Goal: Task Accomplishment & Management: Use online tool/utility

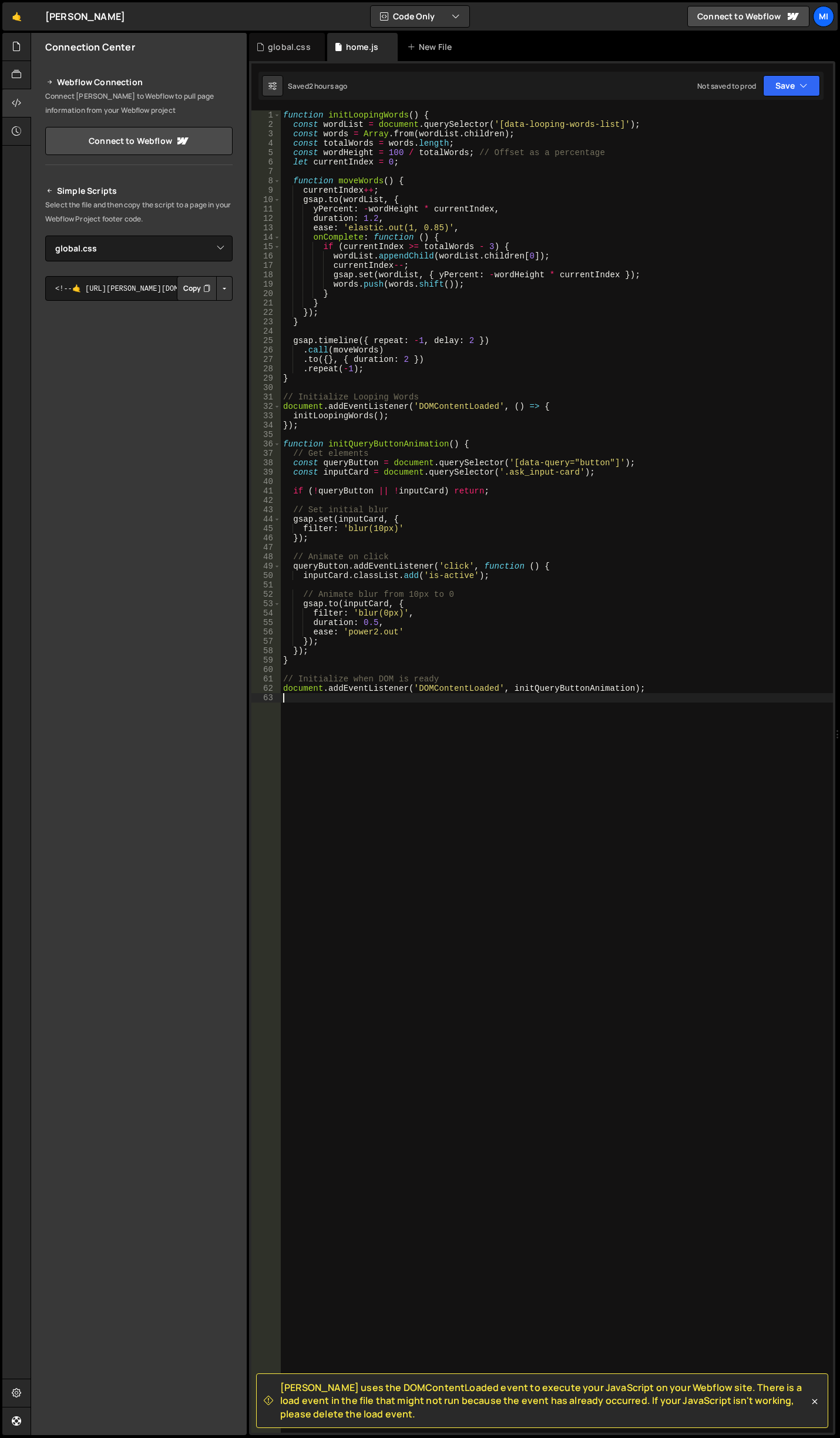
select select "45692"
click at [270, 45] on div "global.css" at bounding box center [290, 47] width 43 height 12
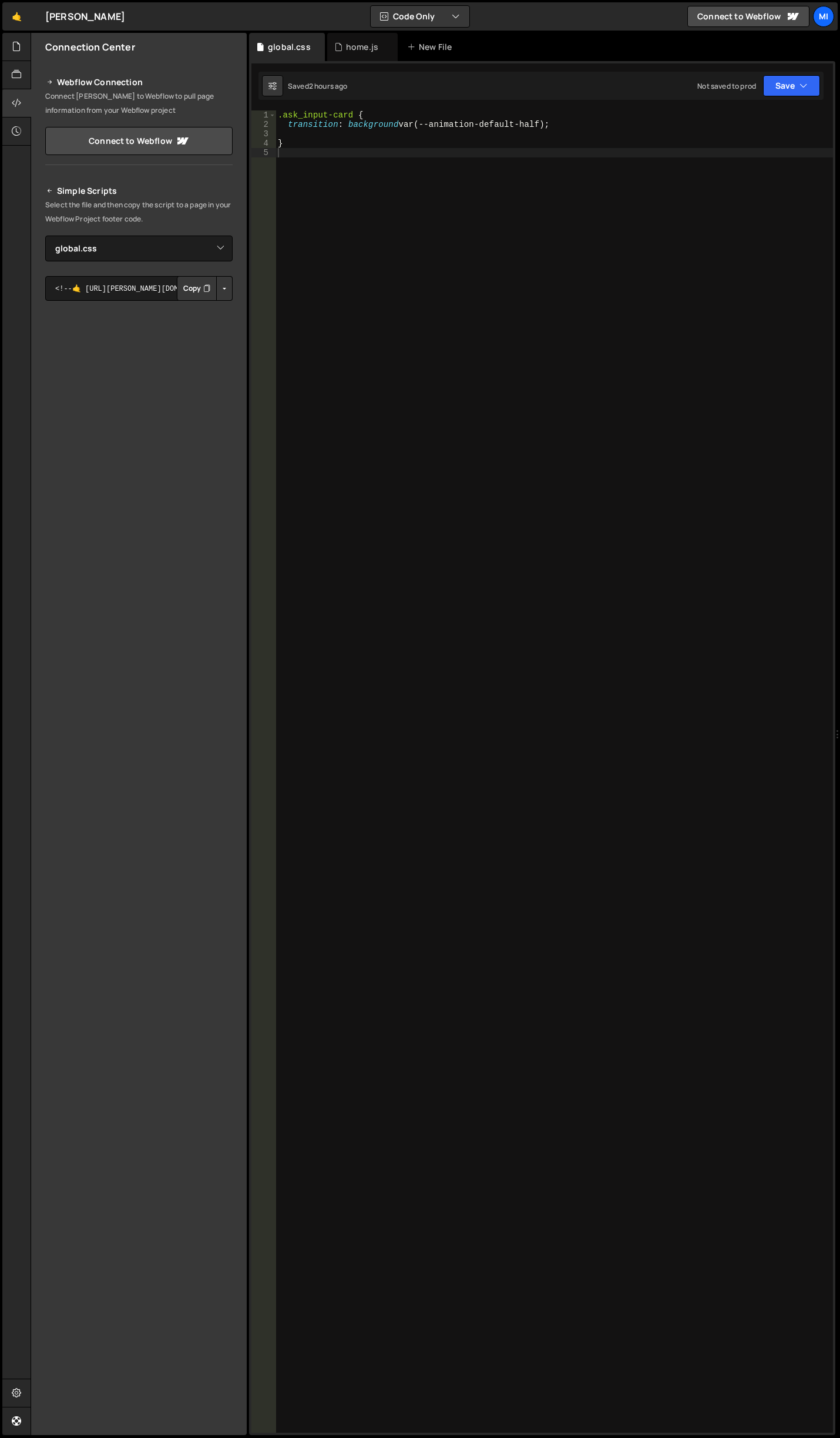
click at [463, 581] on div ".ask_input-card { transition : background var(--animation-default-half) ; }" at bounding box center [554, 780] width 558 height 1341
paste textarea "ask_answer"
type textarea ".wf-design-mode .ask_answer {}"
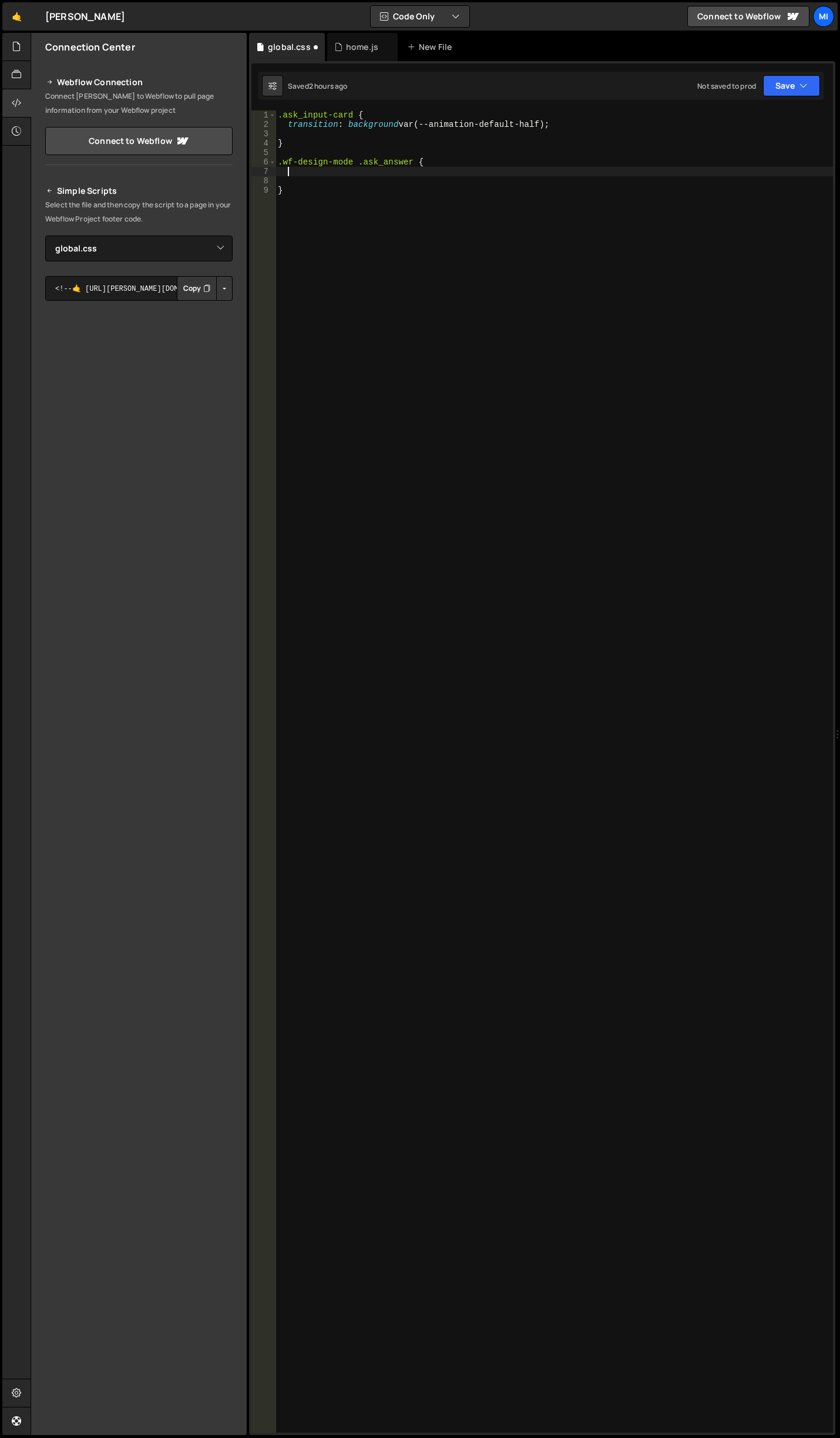
type textarea "1"
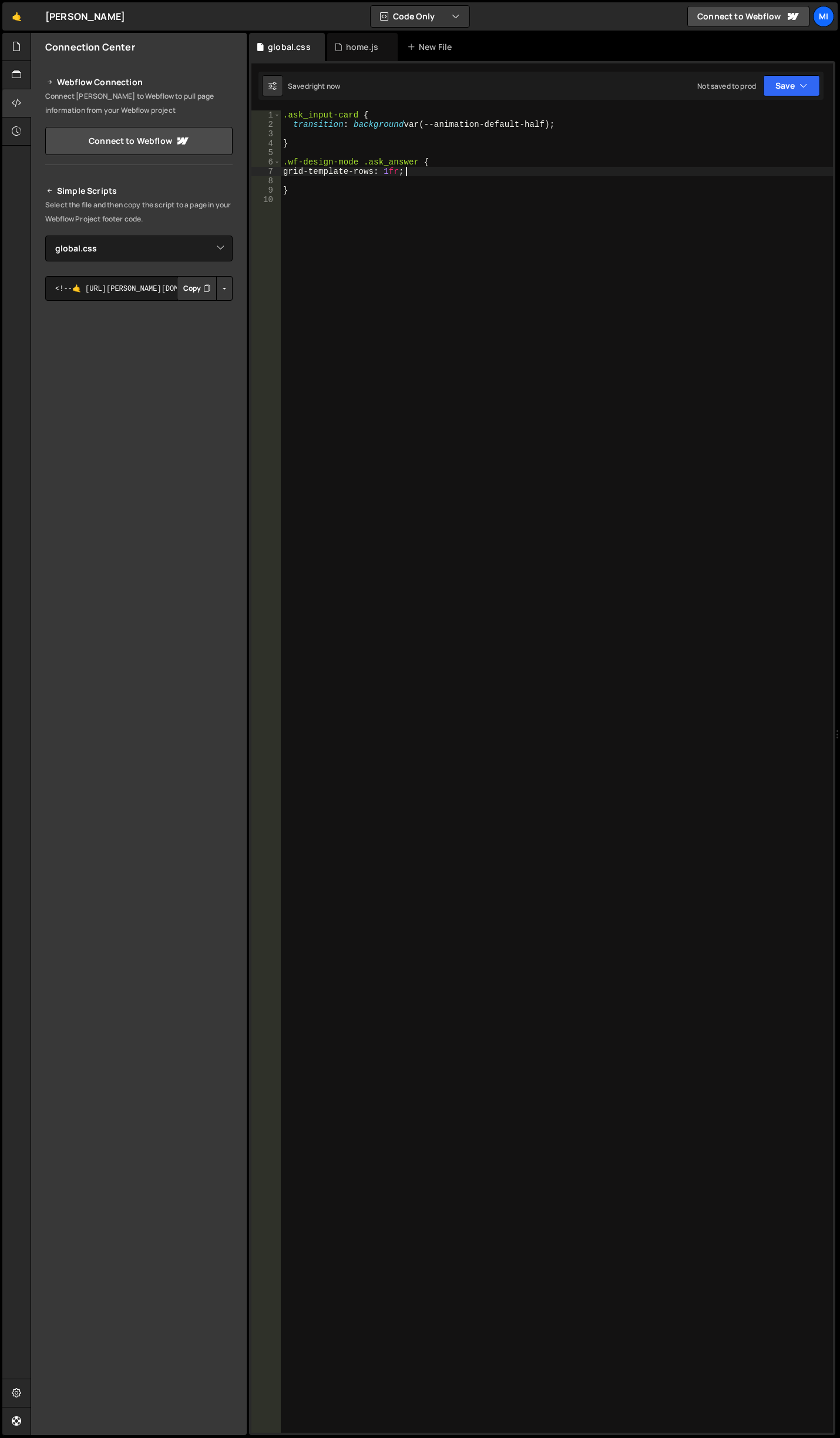
type textarea "grid-template-rows: 1fr;"
click at [358, 57] on div "home.js" at bounding box center [362, 46] width 70 height 28
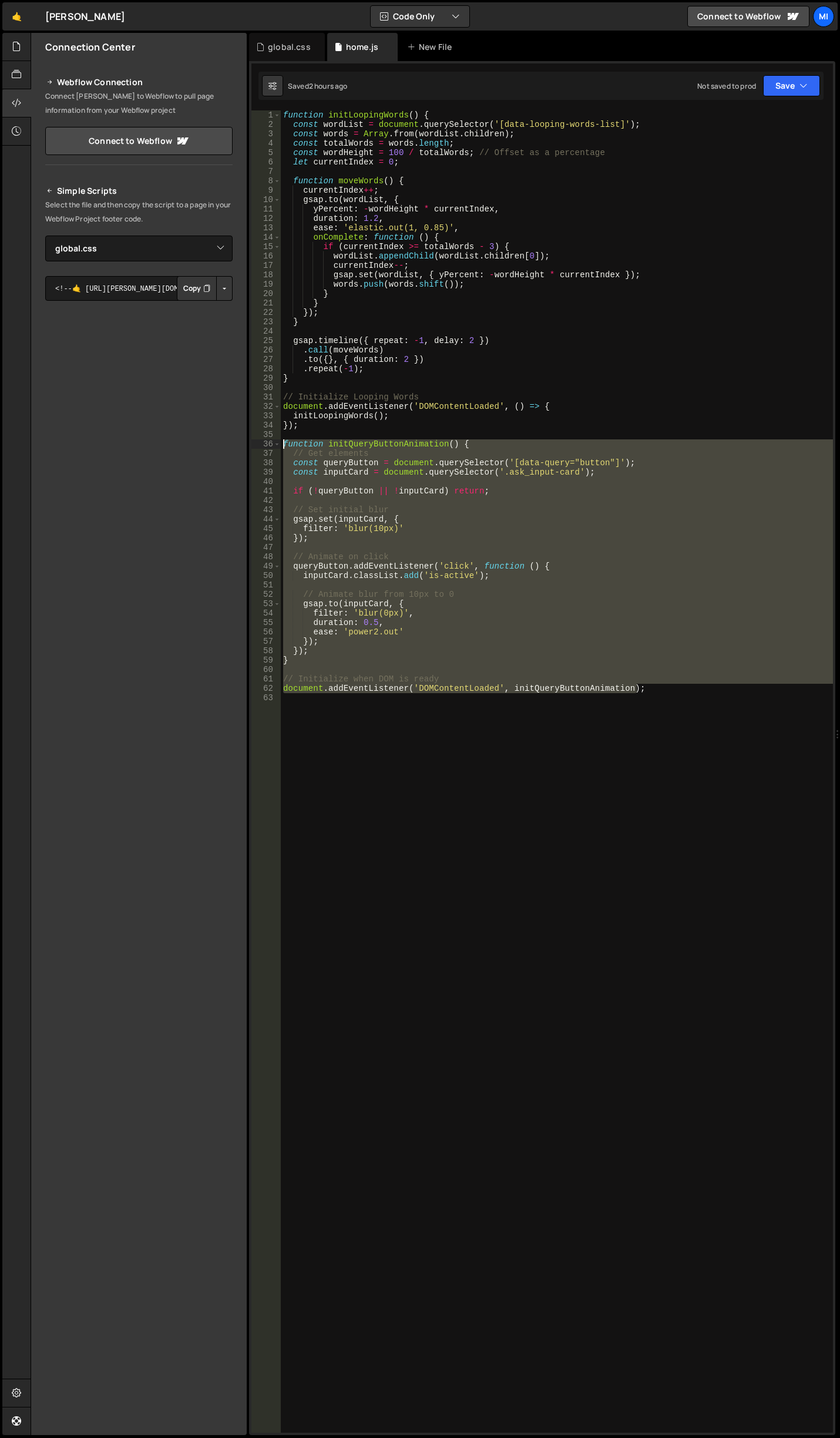
drag, startPoint x: 658, startPoint y: 691, endPoint x: 244, endPoint y: 441, distance: 483.6
click at [244, 441] on div "Files New File Create your first file Get started by starting a Javascript or C…" at bounding box center [435, 734] width 810 height 1403
type textarea "function initQueryButtonAnimation() { // Get elements"
click at [284, 48] on div "global.css" at bounding box center [290, 47] width 43 height 12
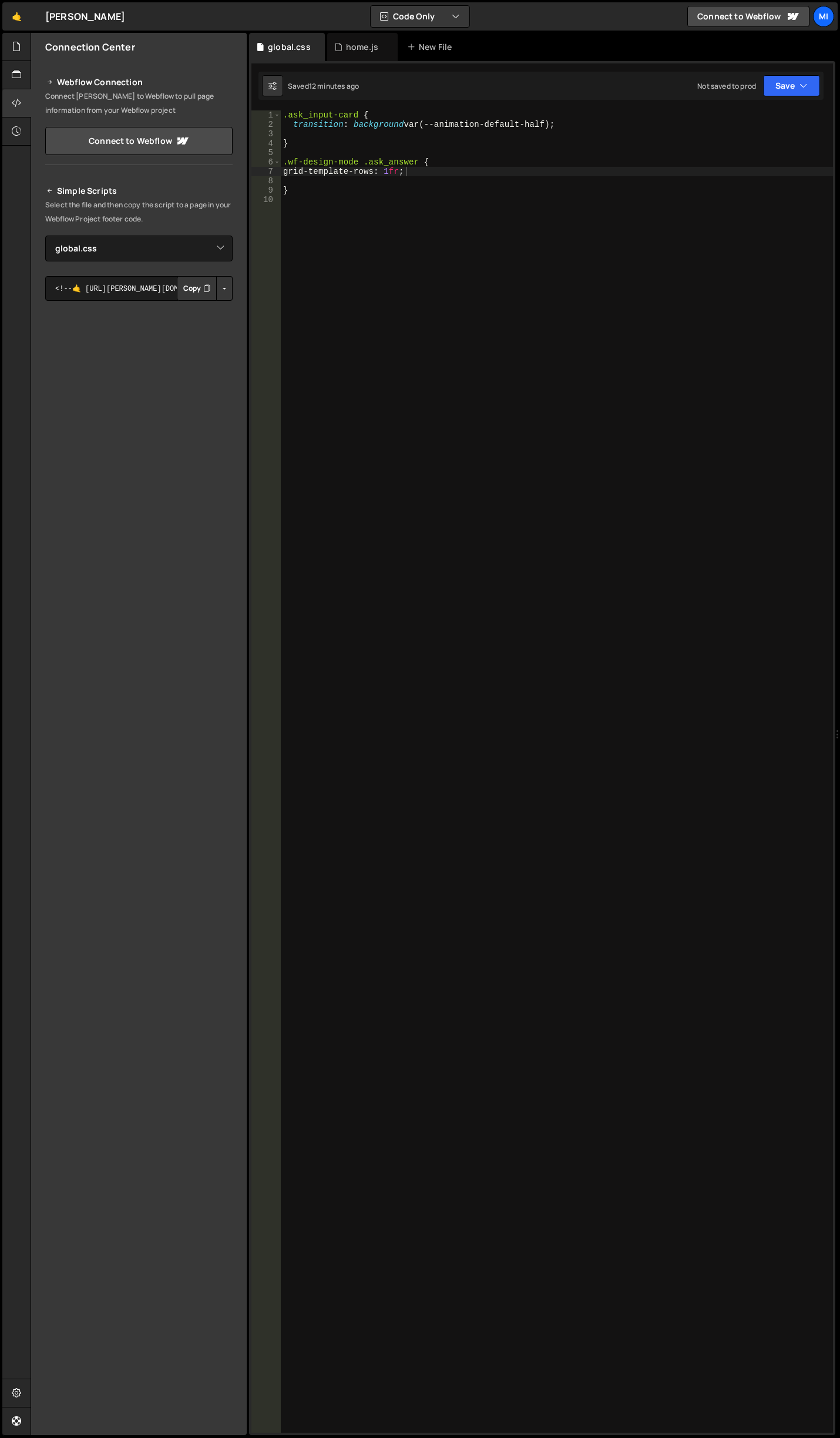
click at [356, 180] on div ".ask_input-card { transition : background var(--animation-default-half) ; } .wf…" at bounding box center [557, 780] width 552 height 1341
drag, startPoint x: 416, startPoint y: 162, endPoint x: 369, endPoint y: 159, distance: 47.1
click at [369, 159] on div ".ask_input-card { transition : background var(--animation-default-half) ; } .wf…" at bounding box center [557, 780] width 552 height 1341
click at [367, 159] on div ".ask_input-card { transition : background var(--animation-default-half) ; } .wf…" at bounding box center [557, 771] width 552 height 1322
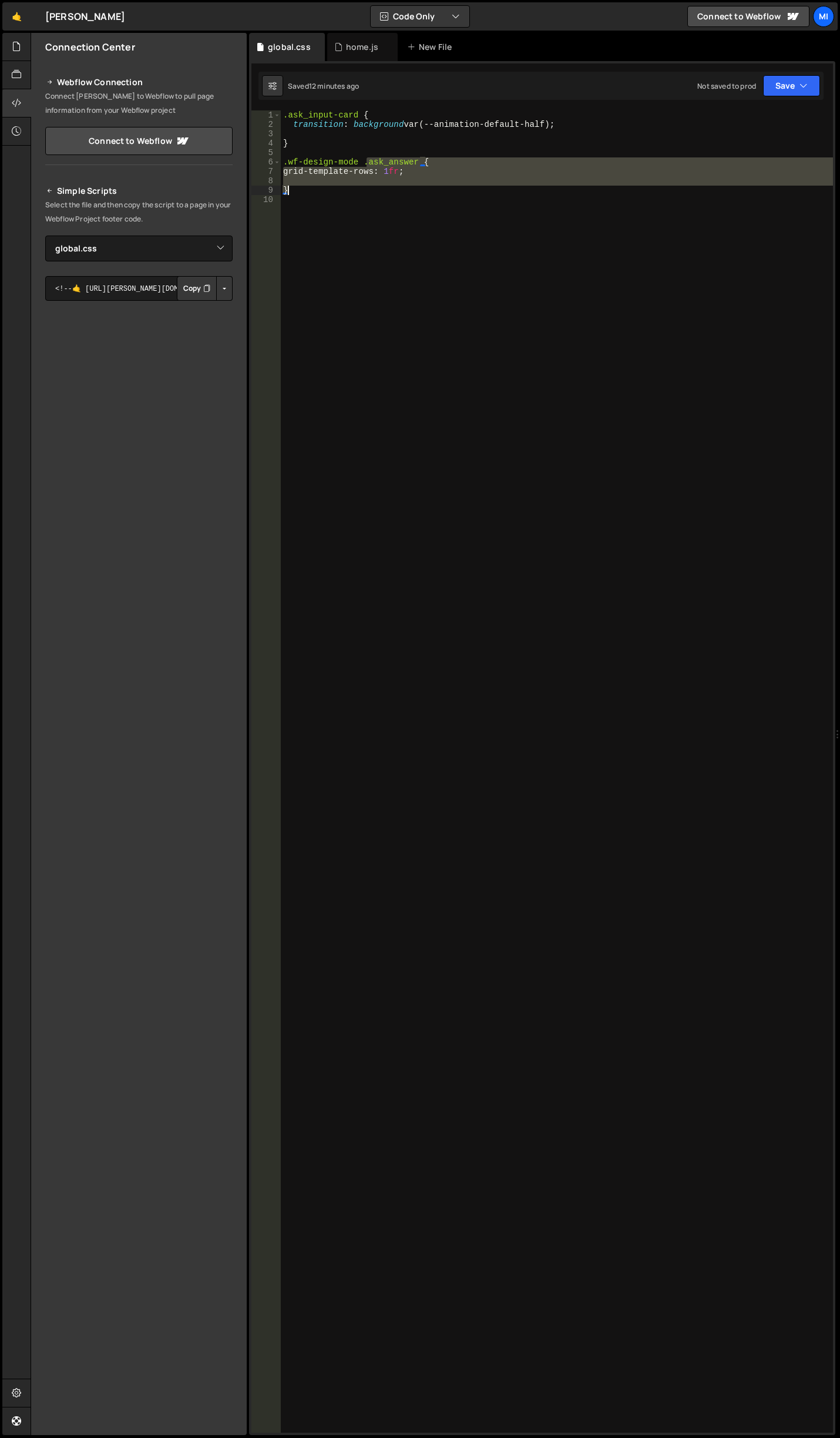
drag, startPoint x: 364, startPoint y: 160, endPoint x: 373, endPoint y: 188, distance: 29.4
click at [373, 188] on div ".ask_input-card { transition : background var(--animation-default-half) ; } .wf…" at bounding box center [557, 780] width 552 height 1341
type textarea "}"
click at [362, 42] on div "home.js" at bounding box center [362, 47] width 32 height 12
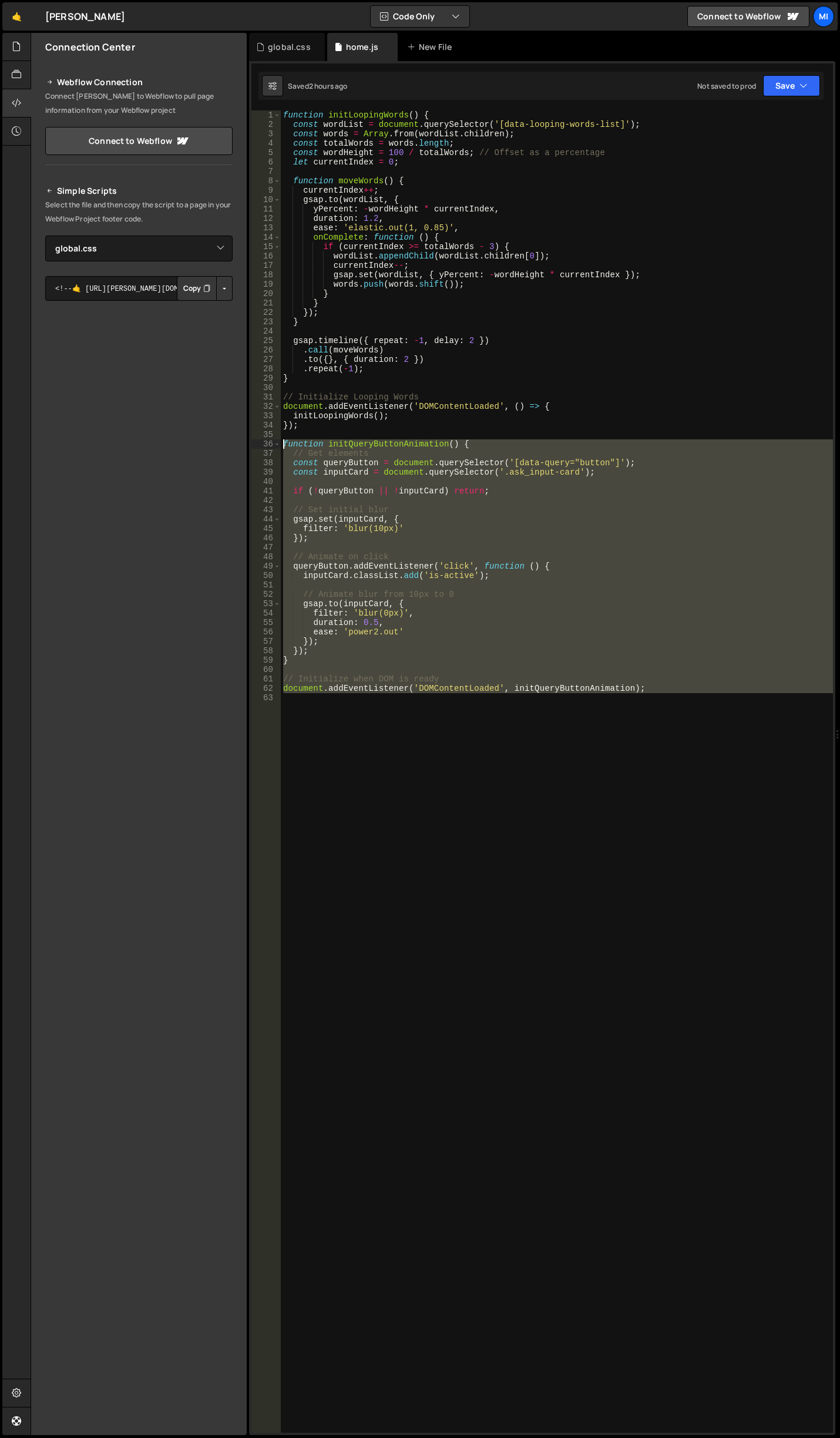
drag, startPoint x: 718, startPoint y: 717, endPoint x: 270, endPoint y: 440, distance: 526.7
click at [270, 440] on div "1 2 3 4 5 6 7 8 9 10 11 12 13 14 15 16 17 18 19 20 21 22 23 24 25 26 27 28 29 3…" at bounding box center [542, 771] width 582 height 1322
paste textarea "document.addEventListener('DOMContentLoaded', initQueryButtonAnimation);"
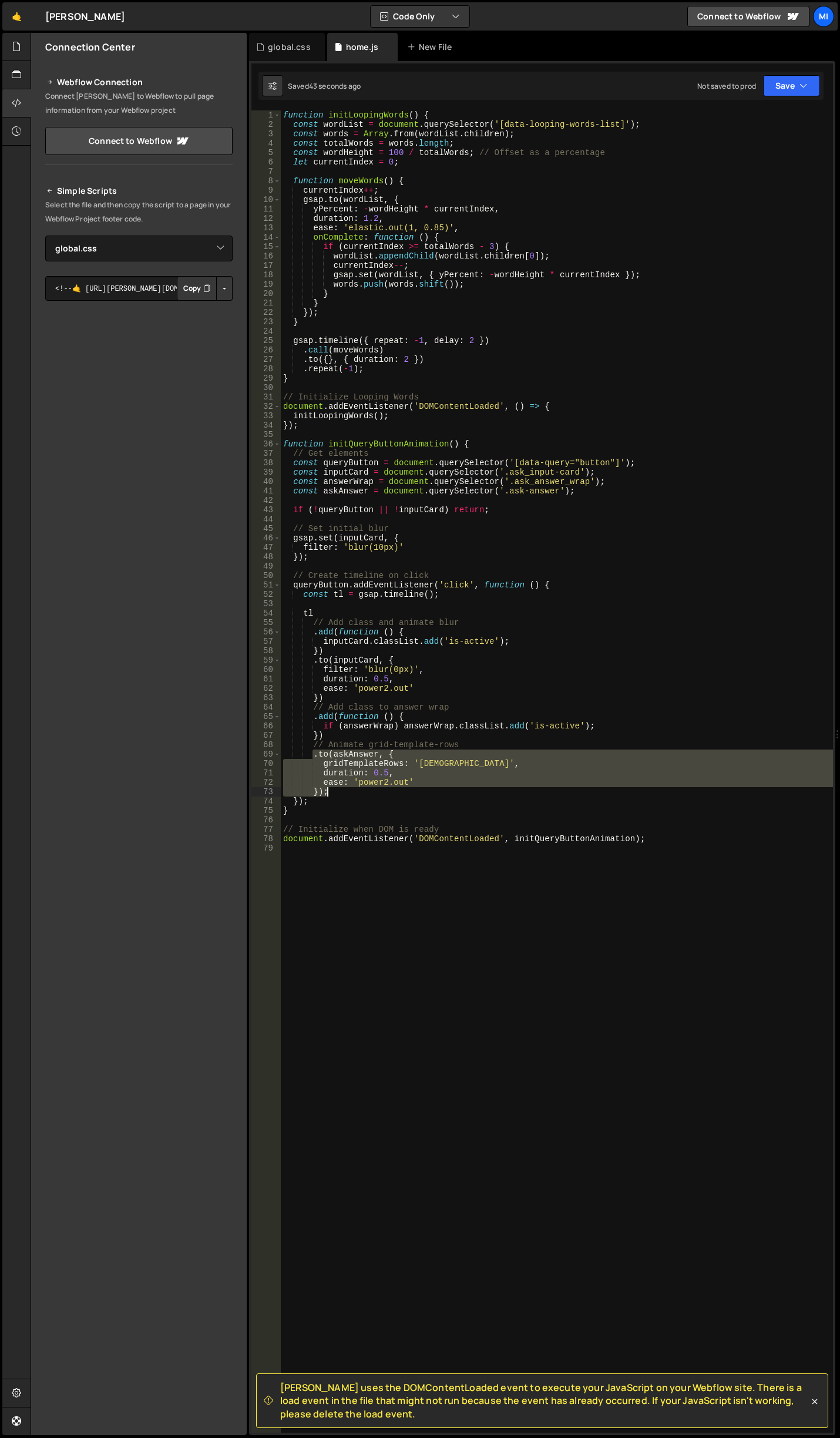
drag, startPoint x: 314, startPoint y: 757, endPoint x: 351, endPoint y: 795, distance: 53.0
click at [351, 795] on div "function initLoopingWords ( ) { const wordList = document . querySelector ( '[d…" at bounding box center [557, 780] width 552 height 1341
click at [431, 766] on div "function initLoopingWords ( ) { const wordList = document . querySelector ( '[d…" at bounding box center [557, 771] width 552 height 1322
drag, startPoint x: 338, startPoint y: 789, endPoint x: 283, endPoint y: 757, distance: 63.6
click at [283, 757] on div "function initLoopingWords ( ) { const wordList = document . querySelector ( '[d…" at bounding box center [557, 780] width 552 height 1341
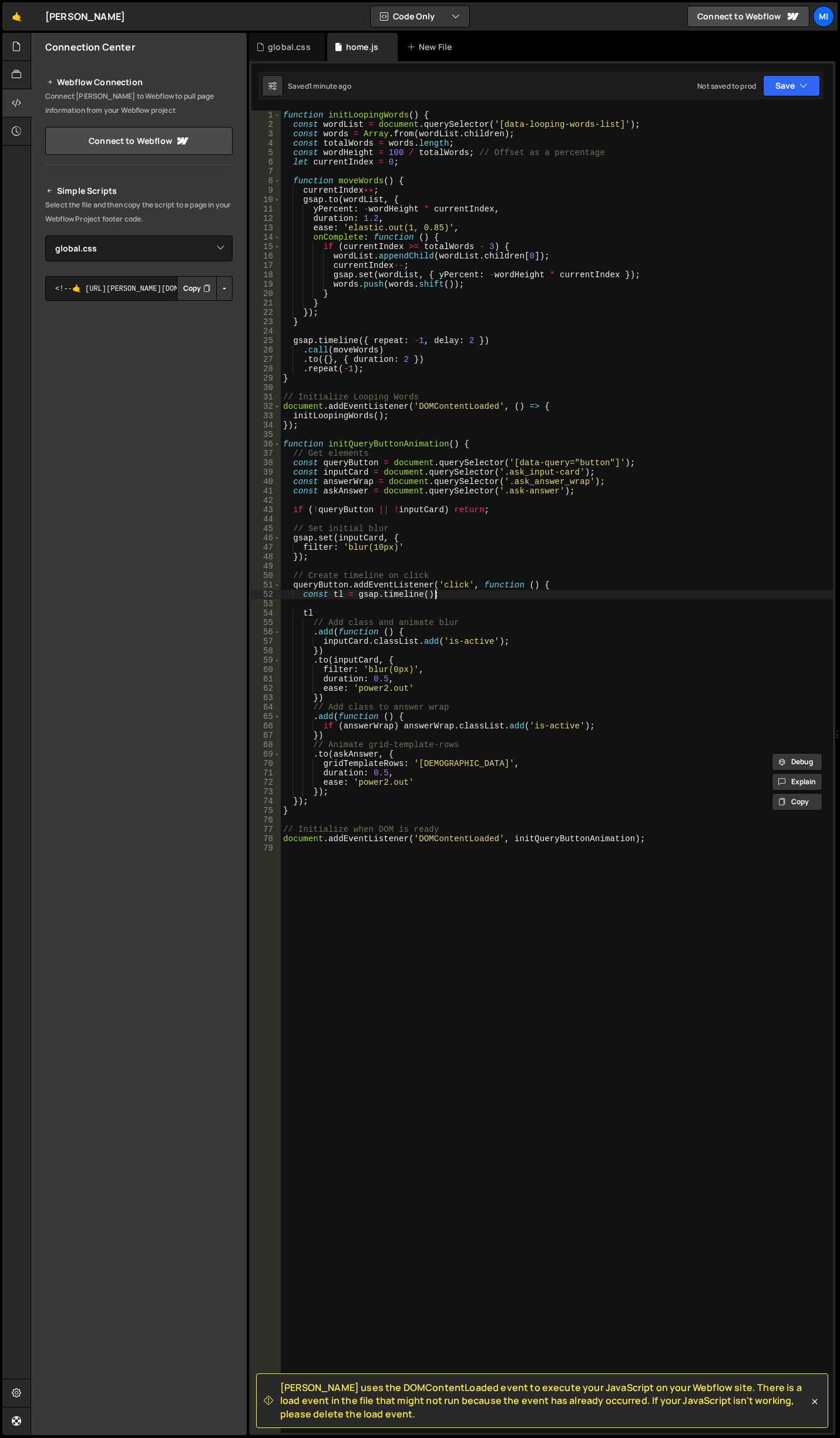
click at [525, 599] on div "function initLoopingWords ( ) { const wordList = document . querySelector ( '[d…" at bounding box center [557, 780] width 552 height 1341
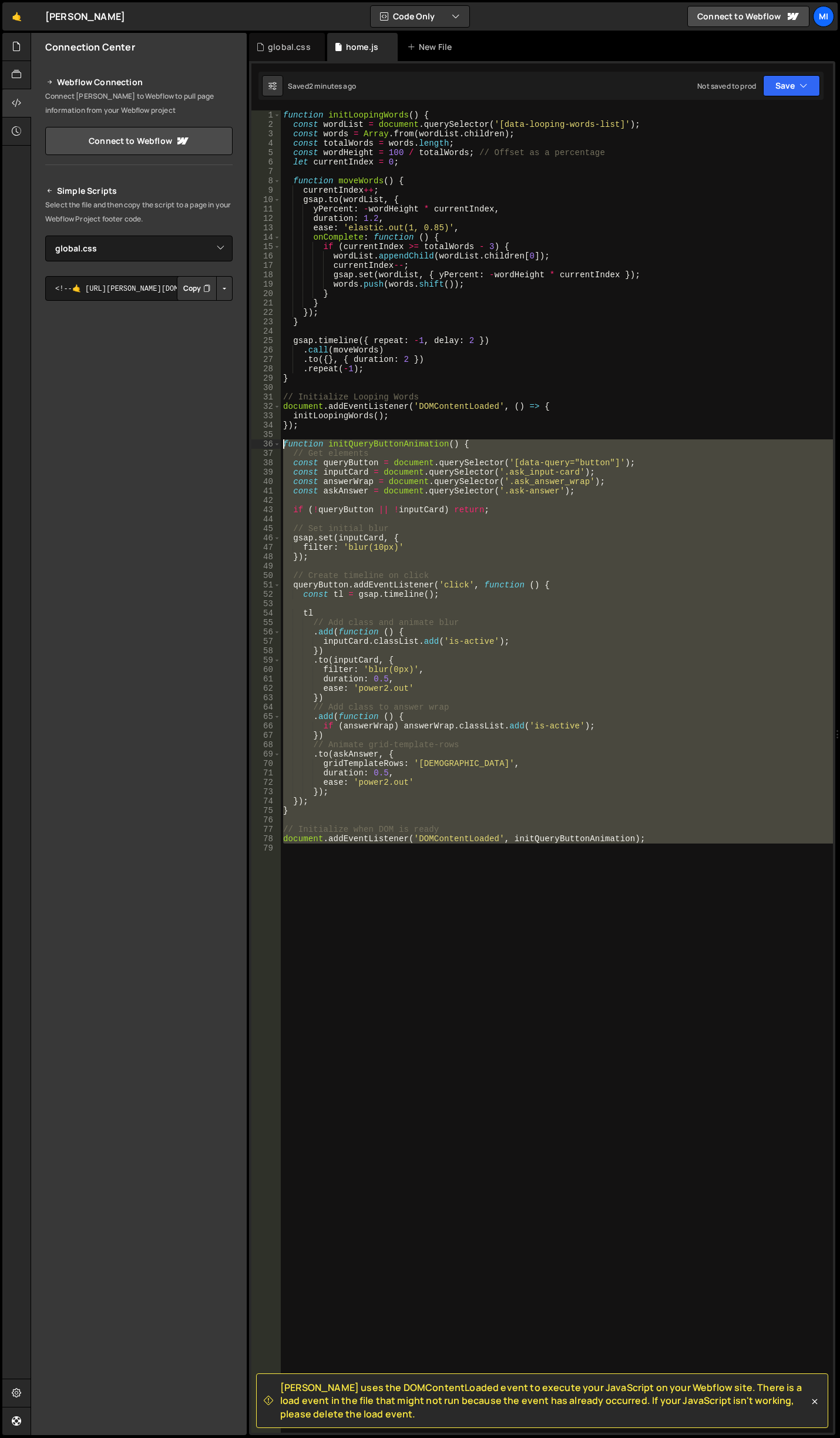
drag, startPoint x: 676, startPoint y: 893, endPoint x: 259, endPoint y: 444, distance: 612.8
click at [259, 444] on div "const tl = gsap.timeline(); 1 2 3 4 5 6 7 8 9 10 11 12 13 14 15 16 17 18 19 20 …" at bounding box center [542, 771] width 582 height 1322
paste textarea "document.addEventListener('DOMContentLoaded', initQueryButtonAnimation);"
type textarea "document.addEventListener('DOMContentLoaded', initQueryButtonAnimation);"
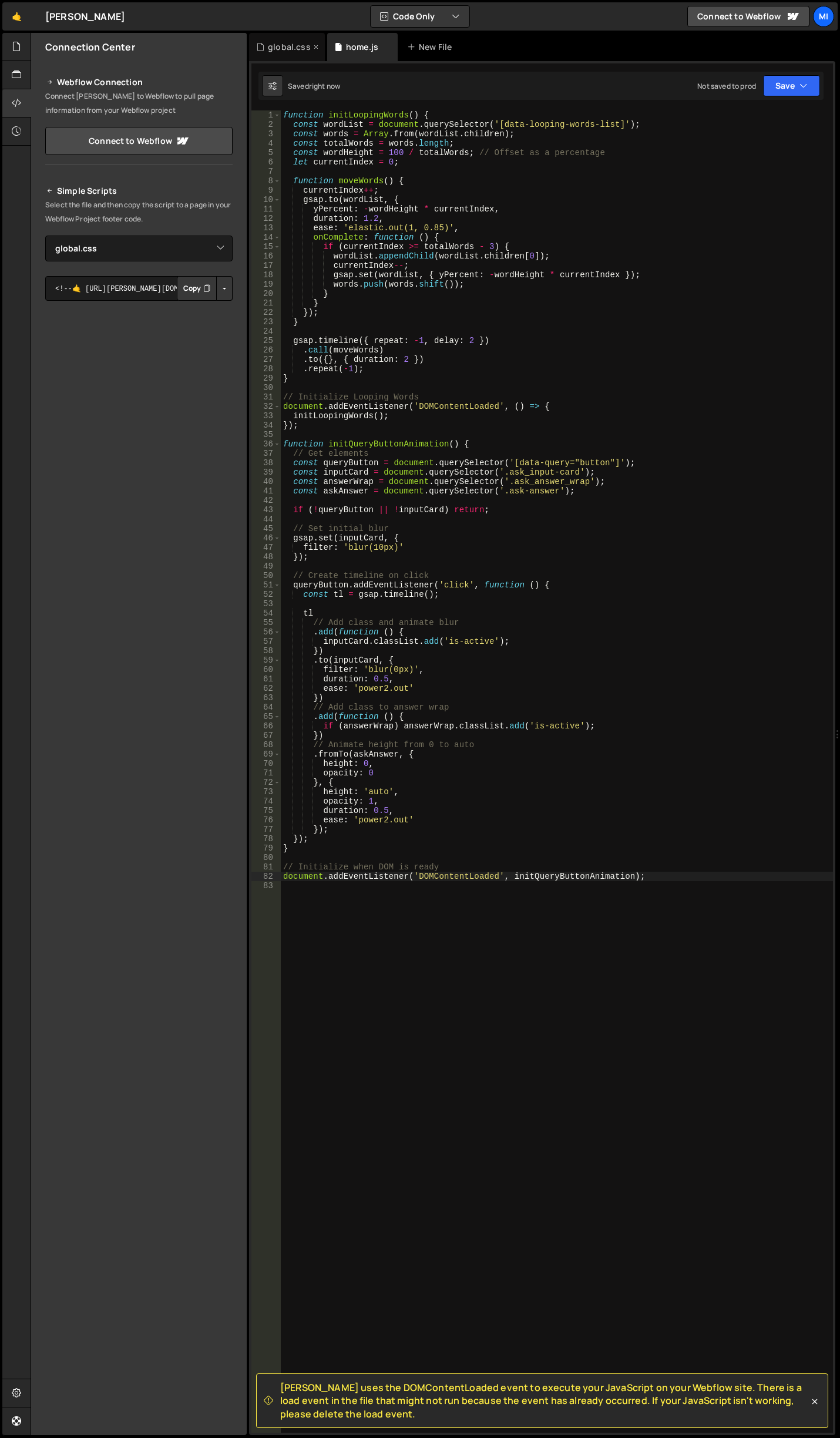
click at [293, 49] on div "global.css" at bounding box center [290, 47] width 43 height 12
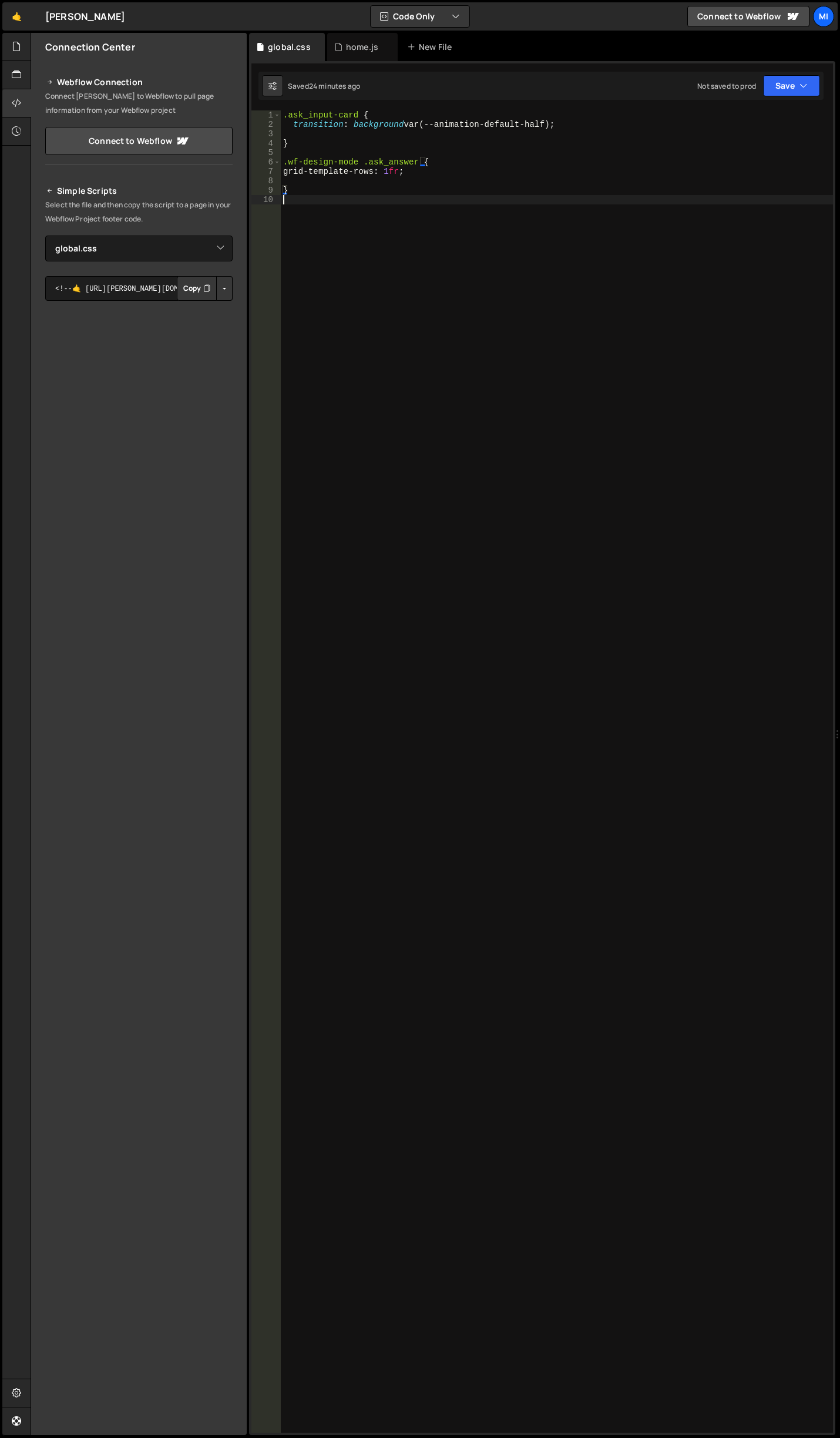
click at [302, 529] on div ".ask_input-card { transition : background var(--animation-default-half) ; } .wf…" at bounding box center [557, 780] width 552 height 1341
paste textarea "}"
type textarea "grid-template-rows: 1fr;"
click at [357, 51] on div "home.js" at bounding box center [362, 47] width 32 height 12
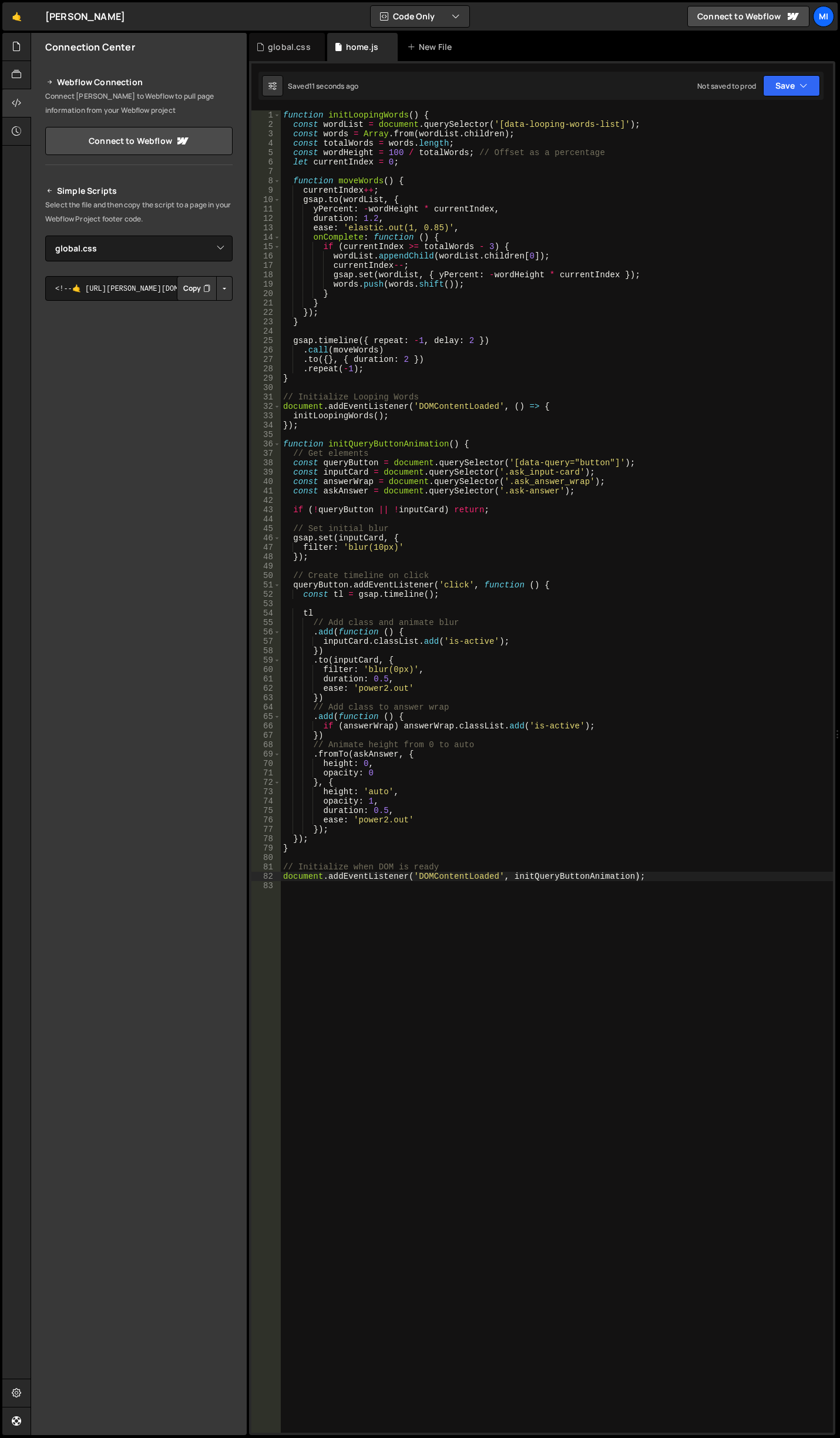
type textarea ".fromTo(askAnswer, {"
click at [609, 750] on div "function initLoopingWords ( ) { const wordList = document . querySelector ( '[d…" at bounding box center [557, 780] width 552 height 1341
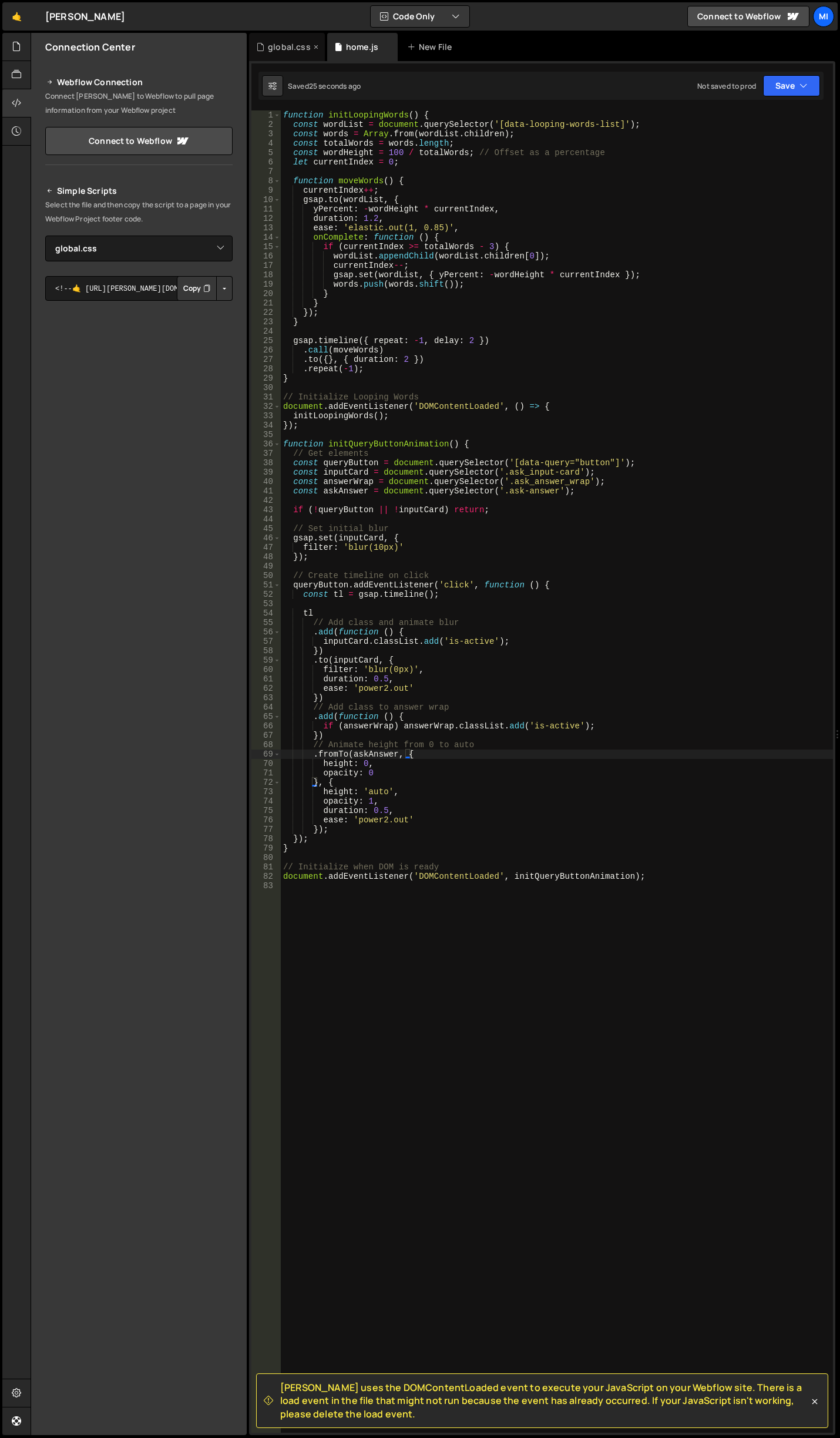
click at [293, 42] on div "global.css" at bounding box center [290, 47] width 43 height 12
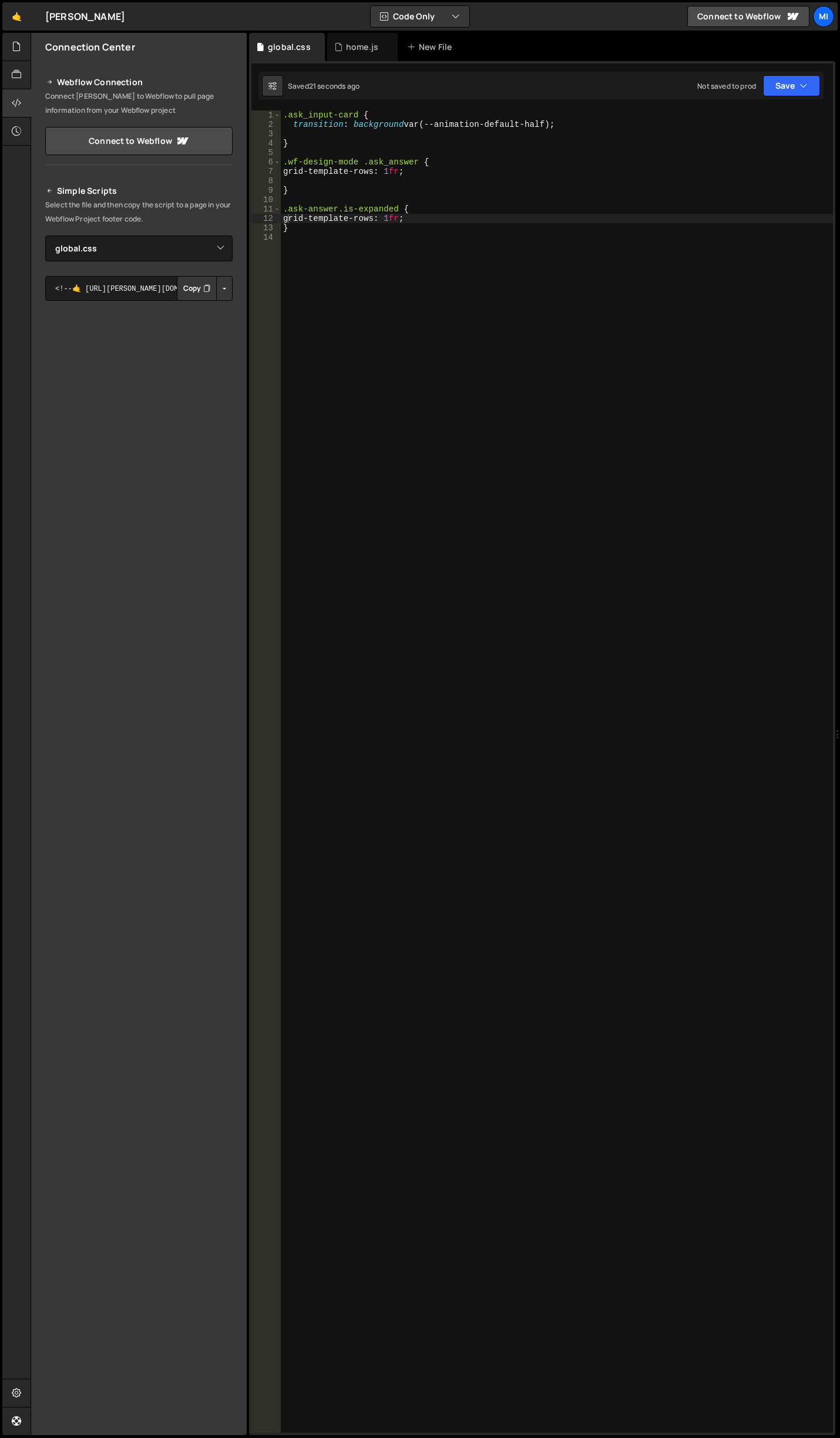
click at [322, 180] on div ".ask_input-card { transition : background var(--animation-default-half) ; } .wf…" at bounding box center [557, 780] width 552 height 1341
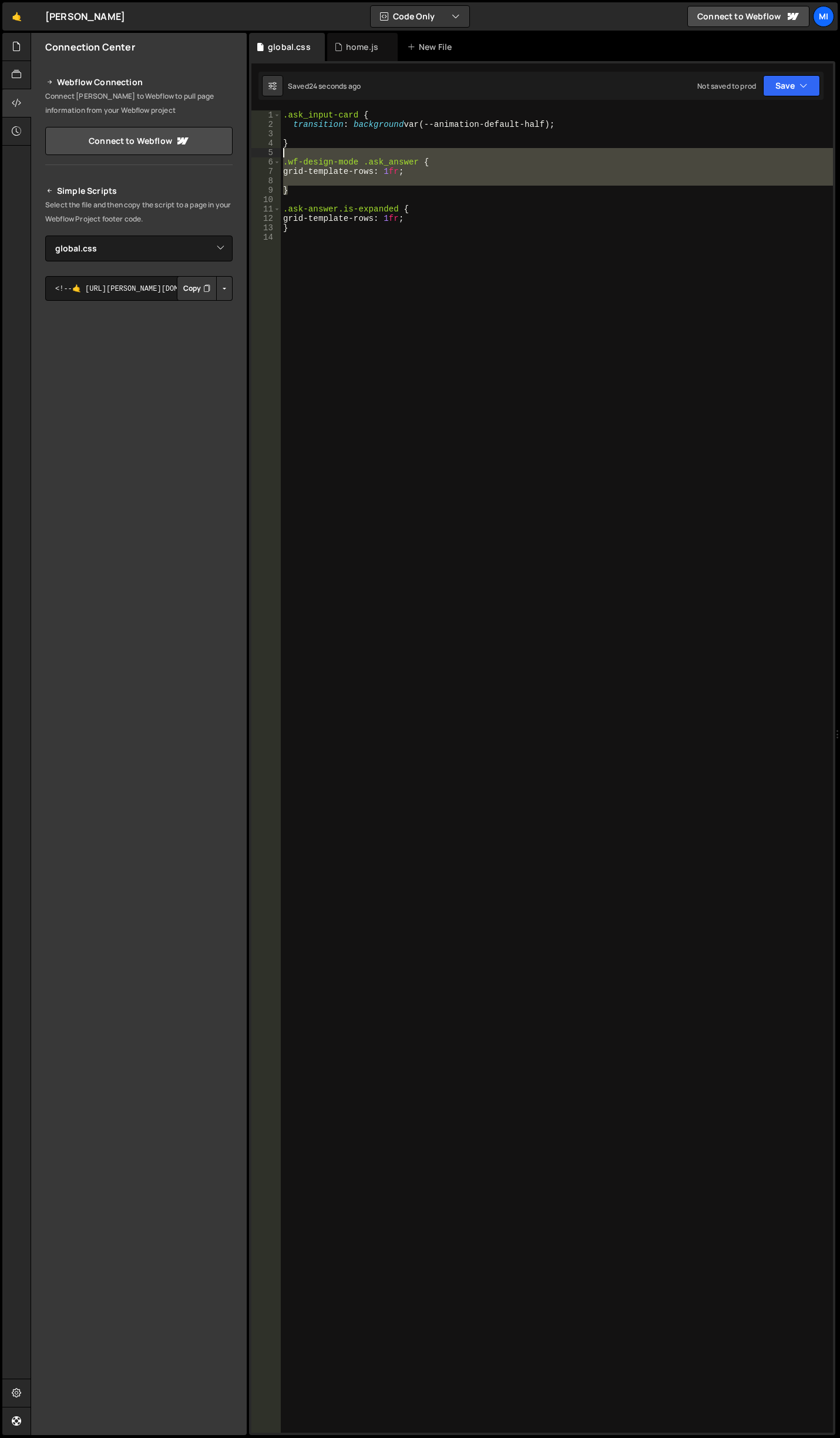
drag, startPoint x: 310, startPoint y: 187, endPoint x: 266, endPoint y: 155, distance: 54.4
click at [266, 155] on div "1 2 3 4 5 6 7 8 9 10 11 12 13 14 .ask_input-card { transition : background var(…" at bounding box center [542, 771] width 582 height 1322
type textarea ".wf-design-mode .ask_answer {"
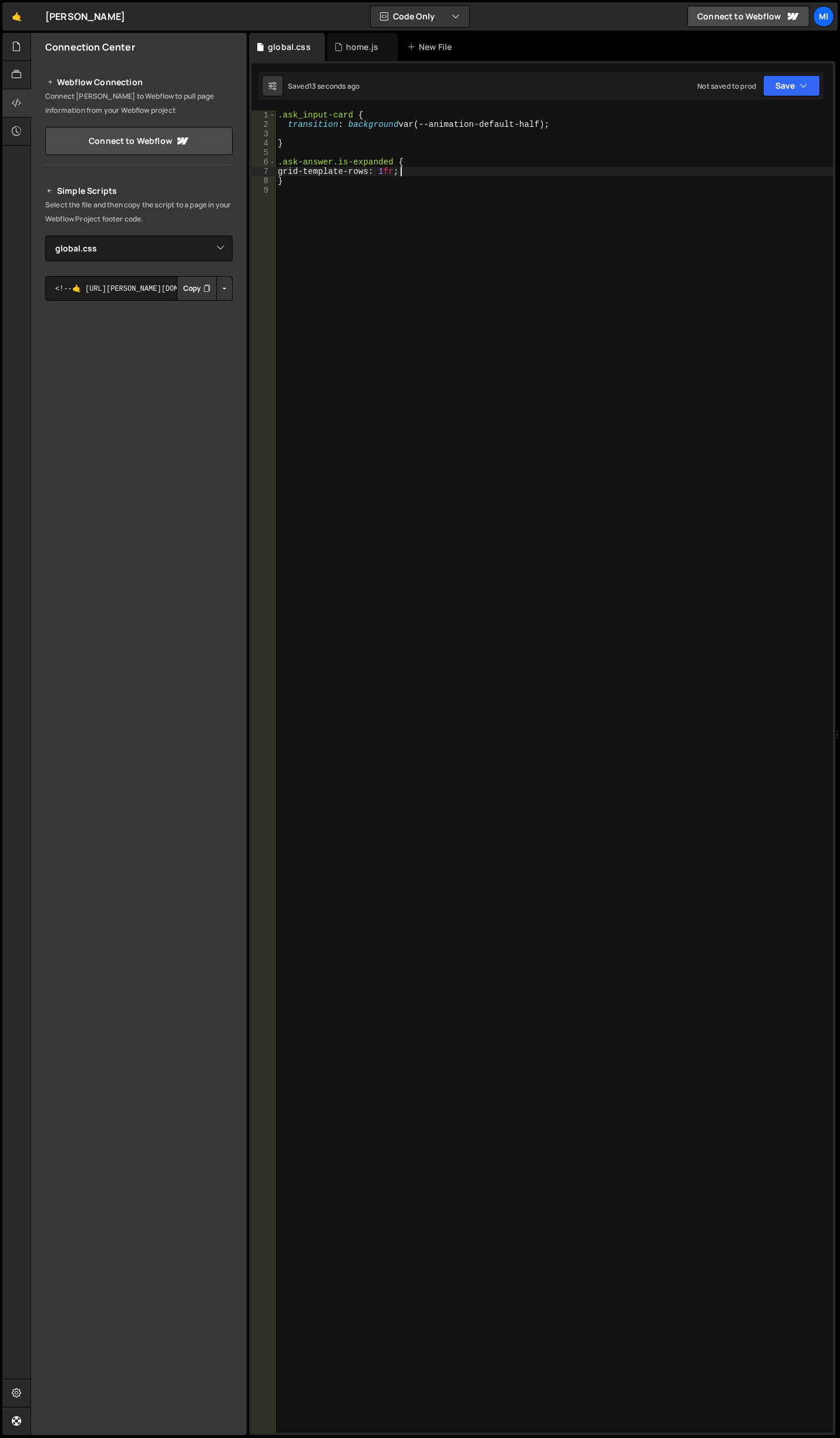
click at [400, 171] on div ".ask_input-card { transition : background var(--animation-default-half) ; } .as…" at bounding box center [554, 780] width 558 height 1341
type textarea "grid-template-rows: 1fr !important;"
click at [403, 148] on div ".ask_input-card { transition : background var(--animation-default-half) ; } .as…" at bounding box center [554, 780] width 558 height 1341
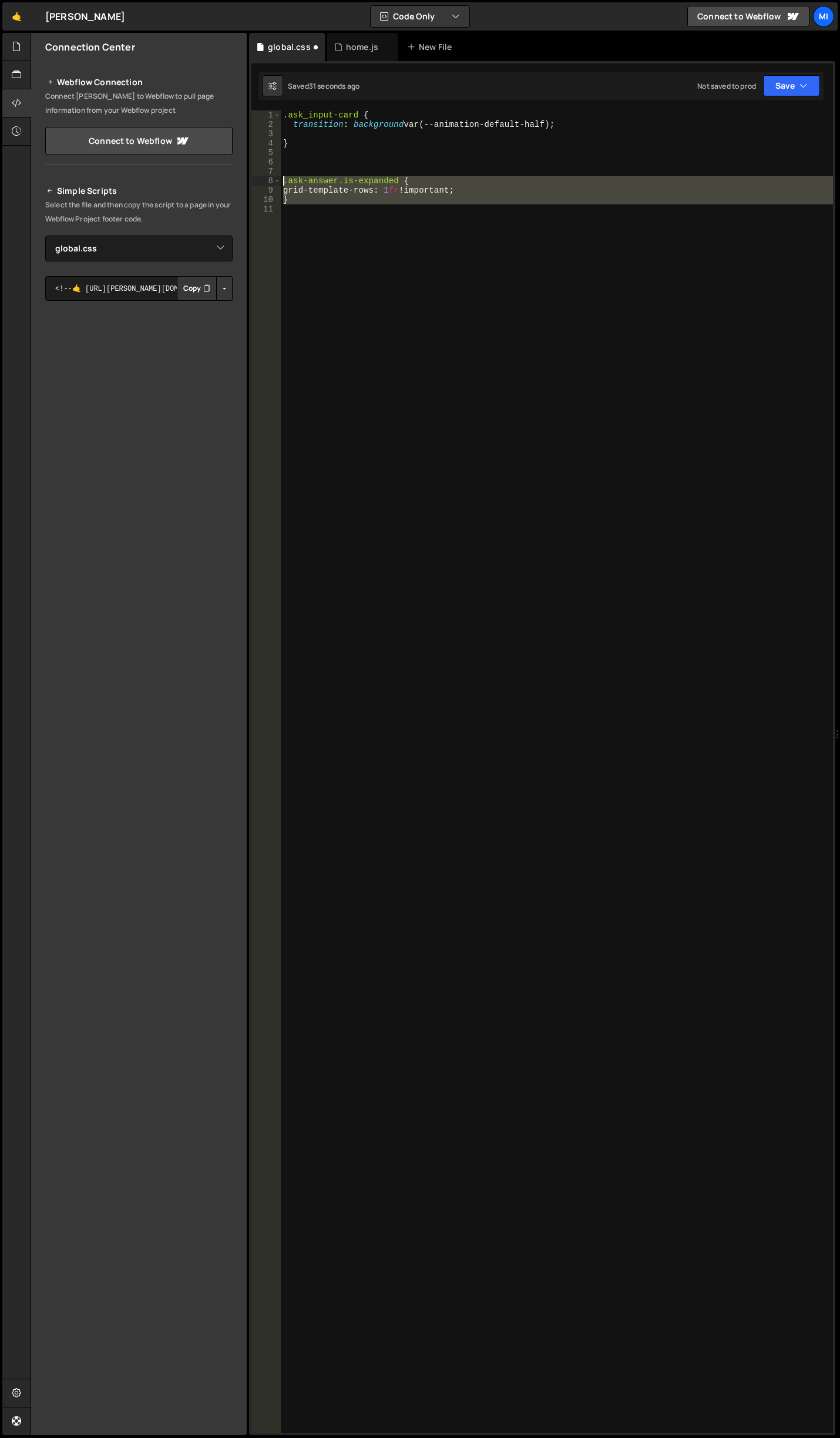
drag, startPoint x: 320, startPoint y: 217, endPoint x: 264, endPoint y: 182, distance: 66.0
click at [264, 182] on div "1 2 3 4 5 6 7 8 9 10 11 .ask_input-card { transition : background var(--animati…" at bounding box center [542, 771] width 582 height 1322
type textarea ".ask-answer.is-expanded { grid-template-rows: 1fr !important;"
click at [313, 161] on div ".ask_input-card { transition : background var(--animation-default-half) ; } .as…" at bounding box center [557, 780] width 552 height 1341
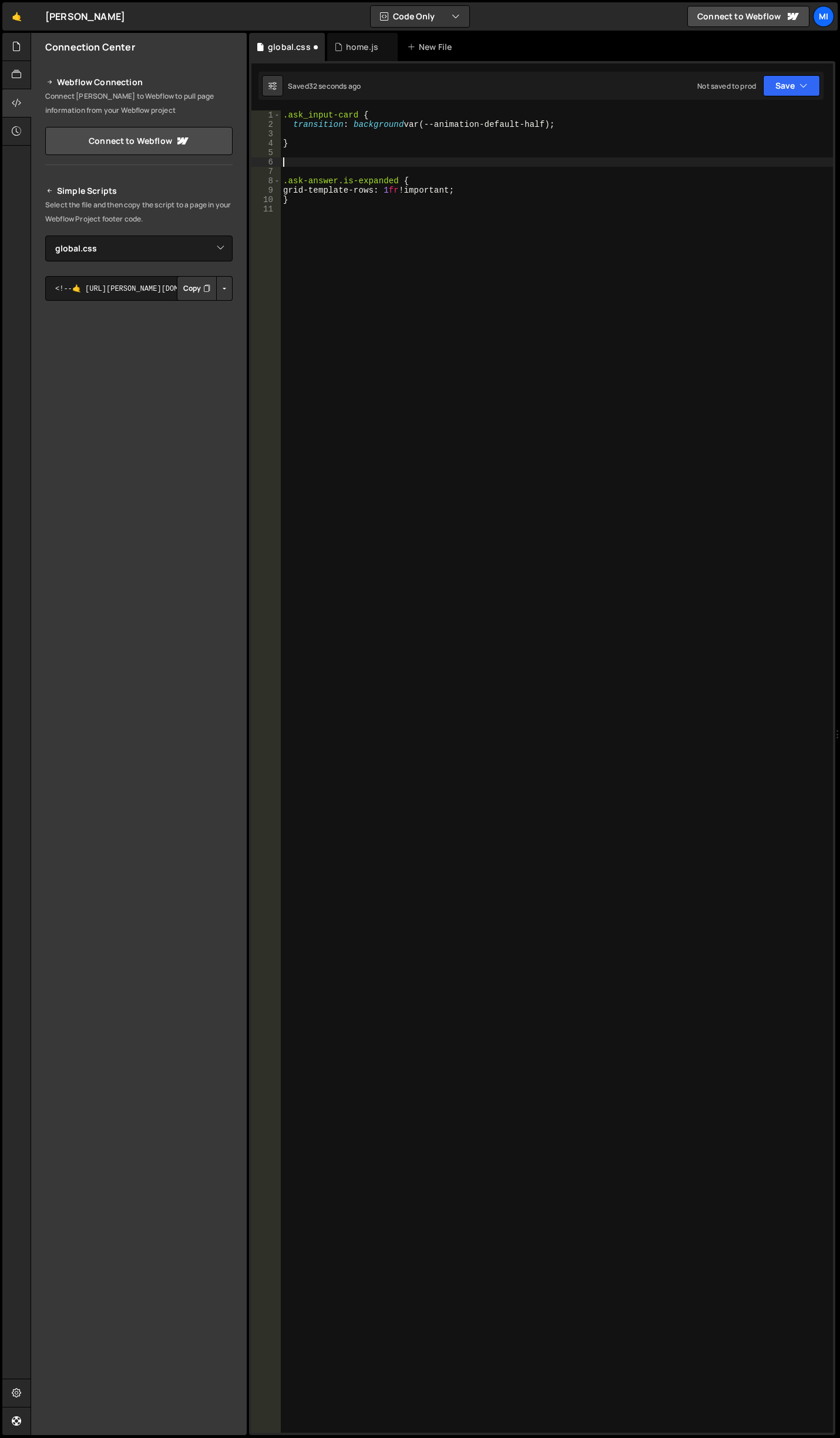
paste textarea "}"
type textarea "}"
paste textarea "}"
drag, startPoint x: 357, startPoint y: 224, endPoint x: 278, endPoint y: 226, distance: 79.0
click at [278, 226] on div "} 1 2 3 4 5 6 7 8 9 10 11 12 13 14 15 16 17 18 19 20 21 .ask_input-card { trans…" at bounding box center [542, 771] width 582 height 1322
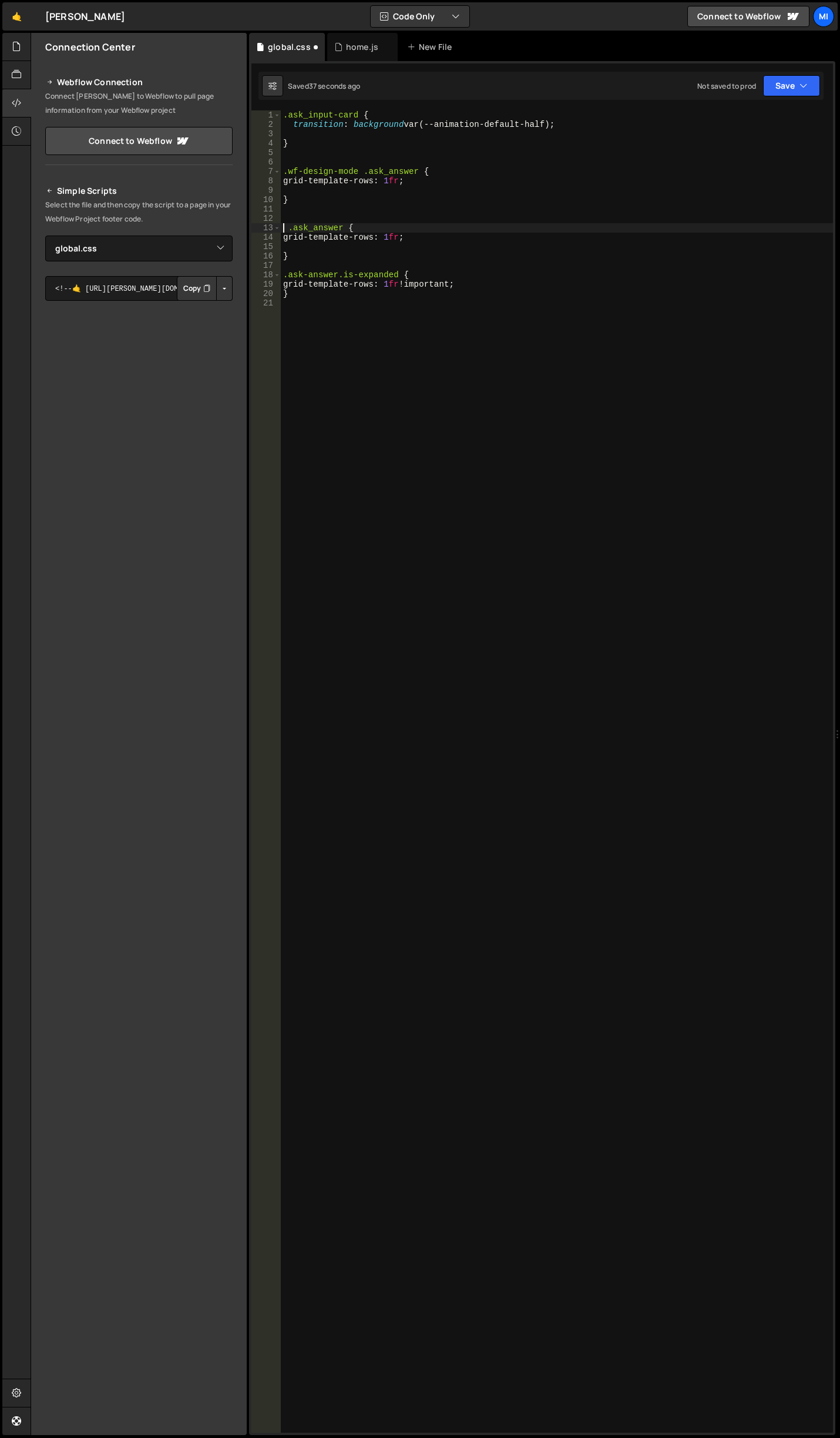
click at [393, 235] on div ".ask_input-card { transition : background var(--animation-default-half) ; } .wf…" at bounding box center [557, 780] width 552 height 1341
type textarea "}"
click at [355, 39] on div "home.js" at bounding box center [362, 46] width 70 height 28
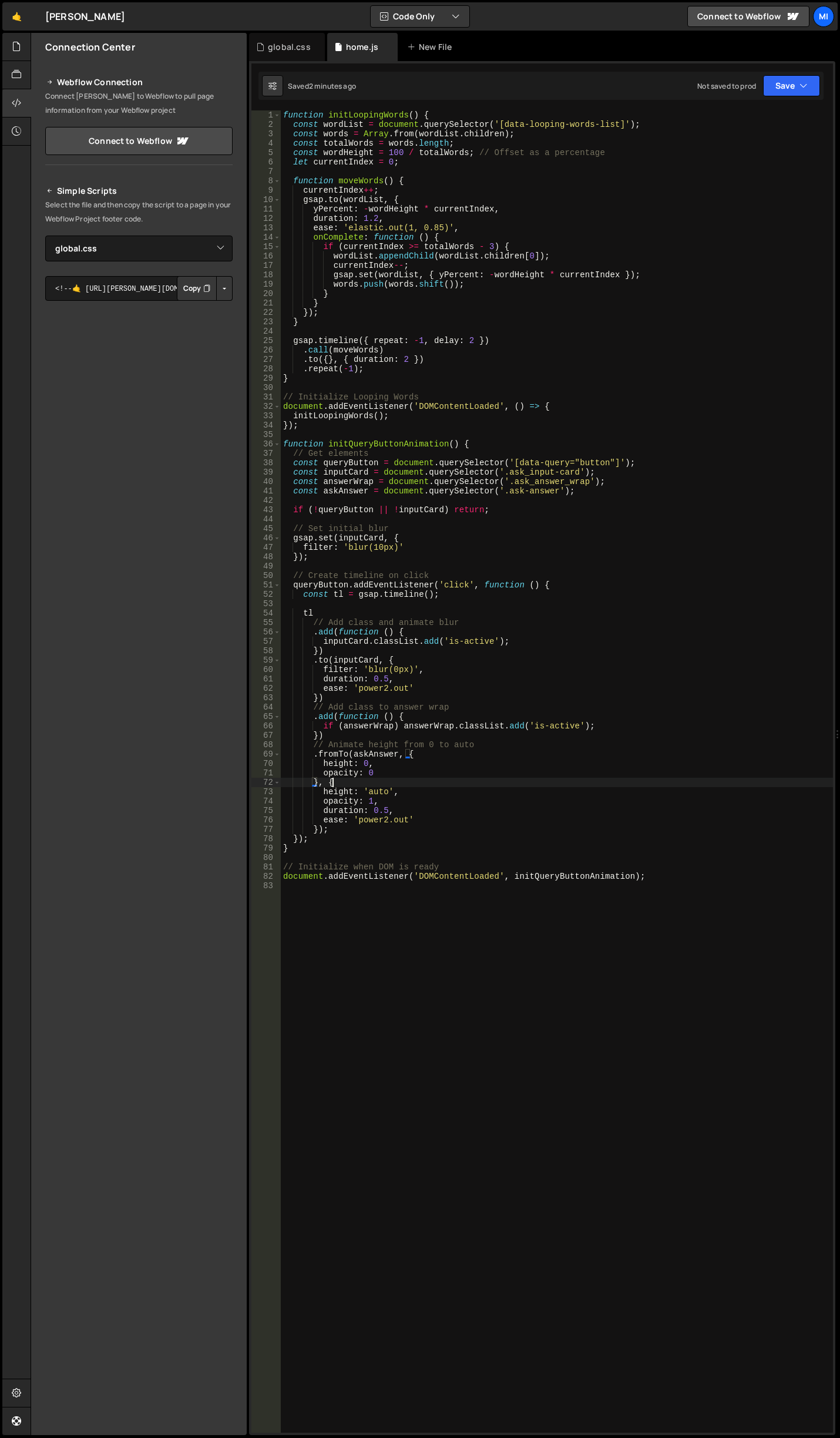
click at [471, 785] on div "function initLoopingWords ( ) { const wordList = document . querySelector ( '[d…" at bounding box center [557, 780] width 552 height 1341
click at [424, 794] on div "function initLoopingWords ( ) { const wordList = document . querySelector ( '[d…" at bounding box center [557, 780] width 552 height 1341
type textarea "height: 'auto',"
click at [295, 41] on div "global.css" at bounding box center [290, 47] width 43 height 12
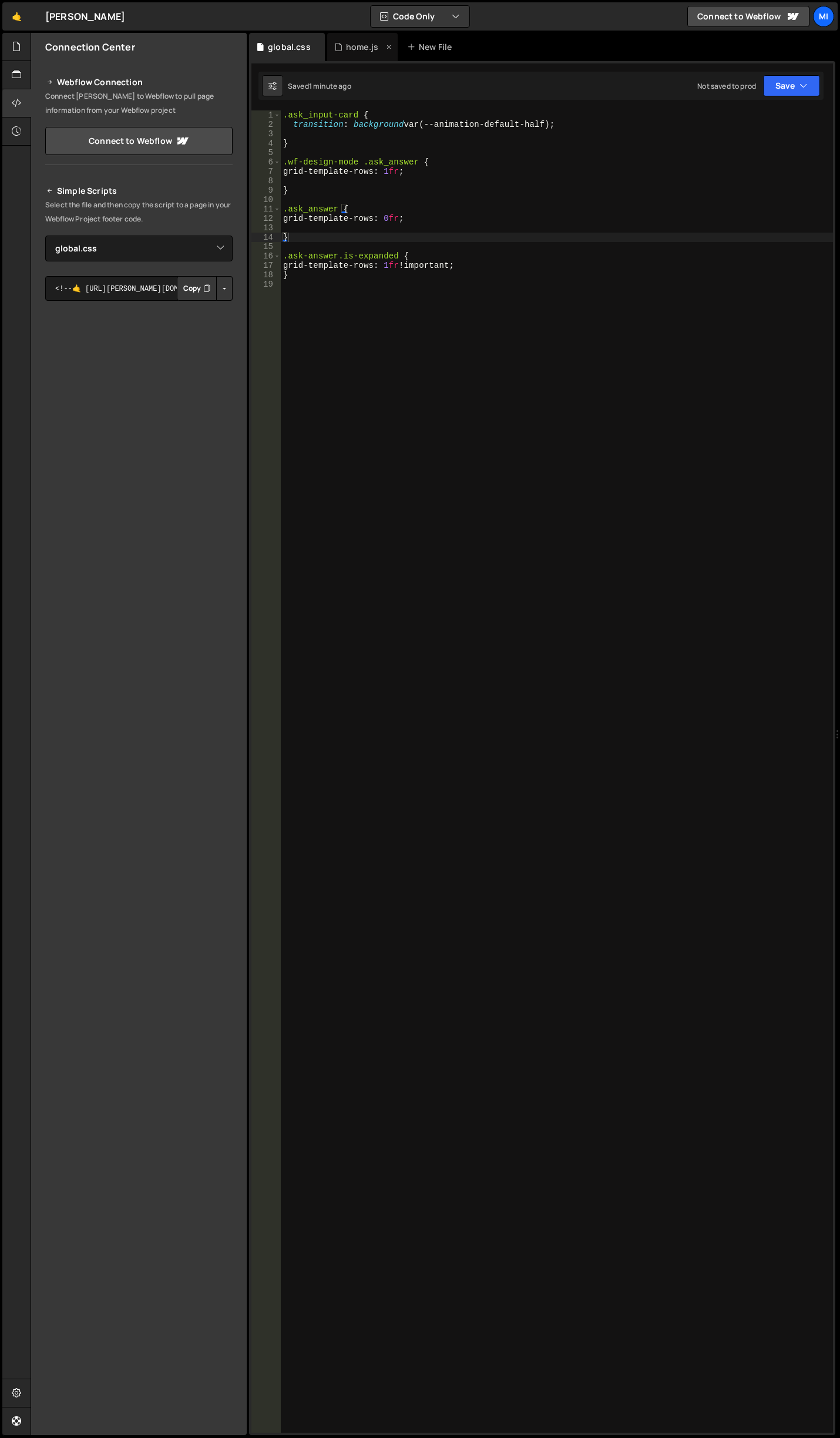
click at [349, 53] on div "home.js" at bounding box center [362, 47] width 32 height 12
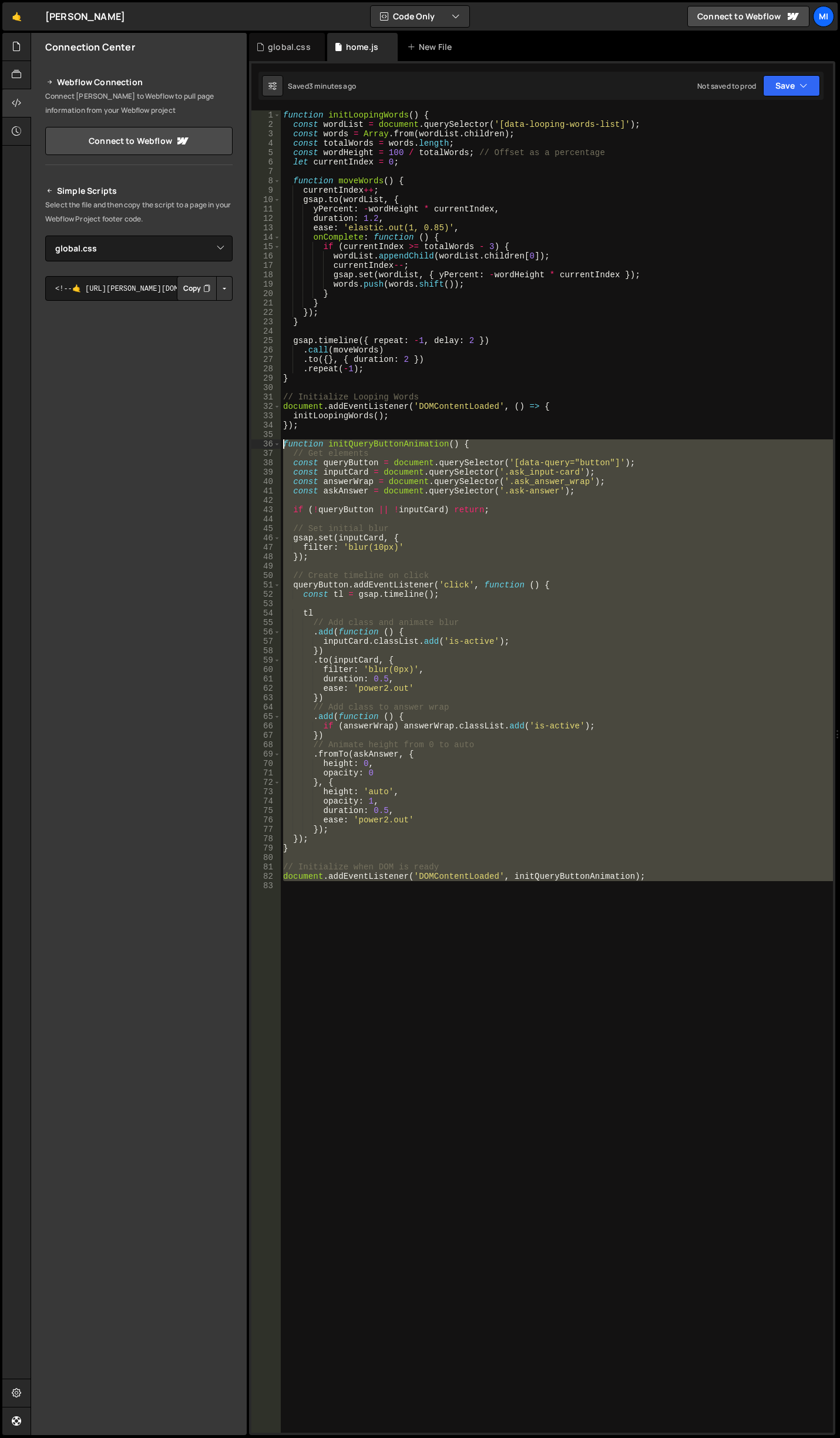
drag, startPoint x: 660, startPoint y: 901, endPoint x: 254, endPoint y: 446, distance: 609.8
click at [254, 446] on div "1 2 3 4 5 6 7 8 9 10 11 12 13 14 15 16 17 18 19 20 21 22 23 24 25 26 27 28 29 3…" at bounding box center [542, 771] width 582 height 1322
paste textarea "document.addEventListener('DOMContentLoaded', initQueryButtonAnimation);"
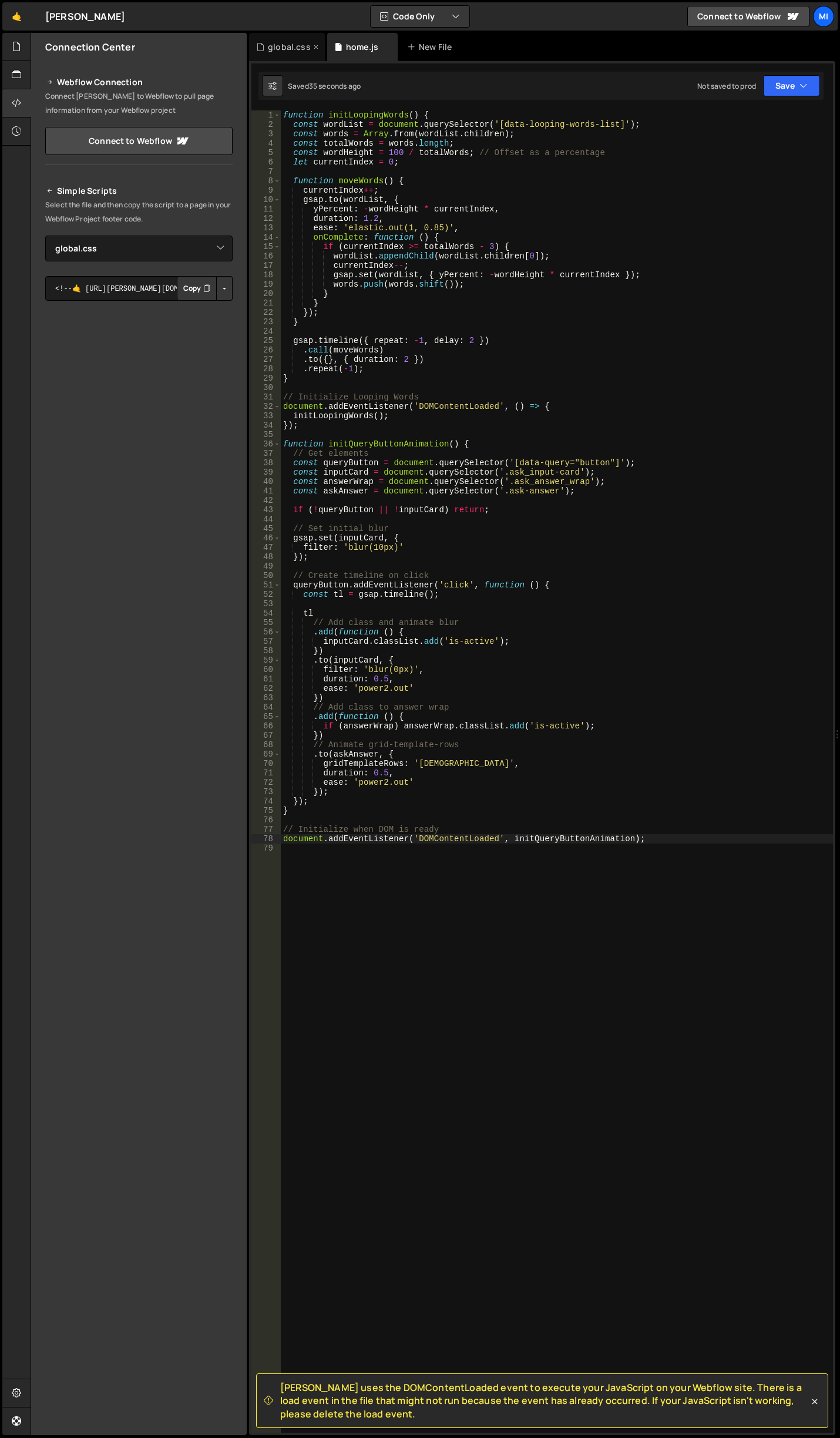
click at [286, 39] on div "global.css" at bounding box center [286, 46] width 76 height 28
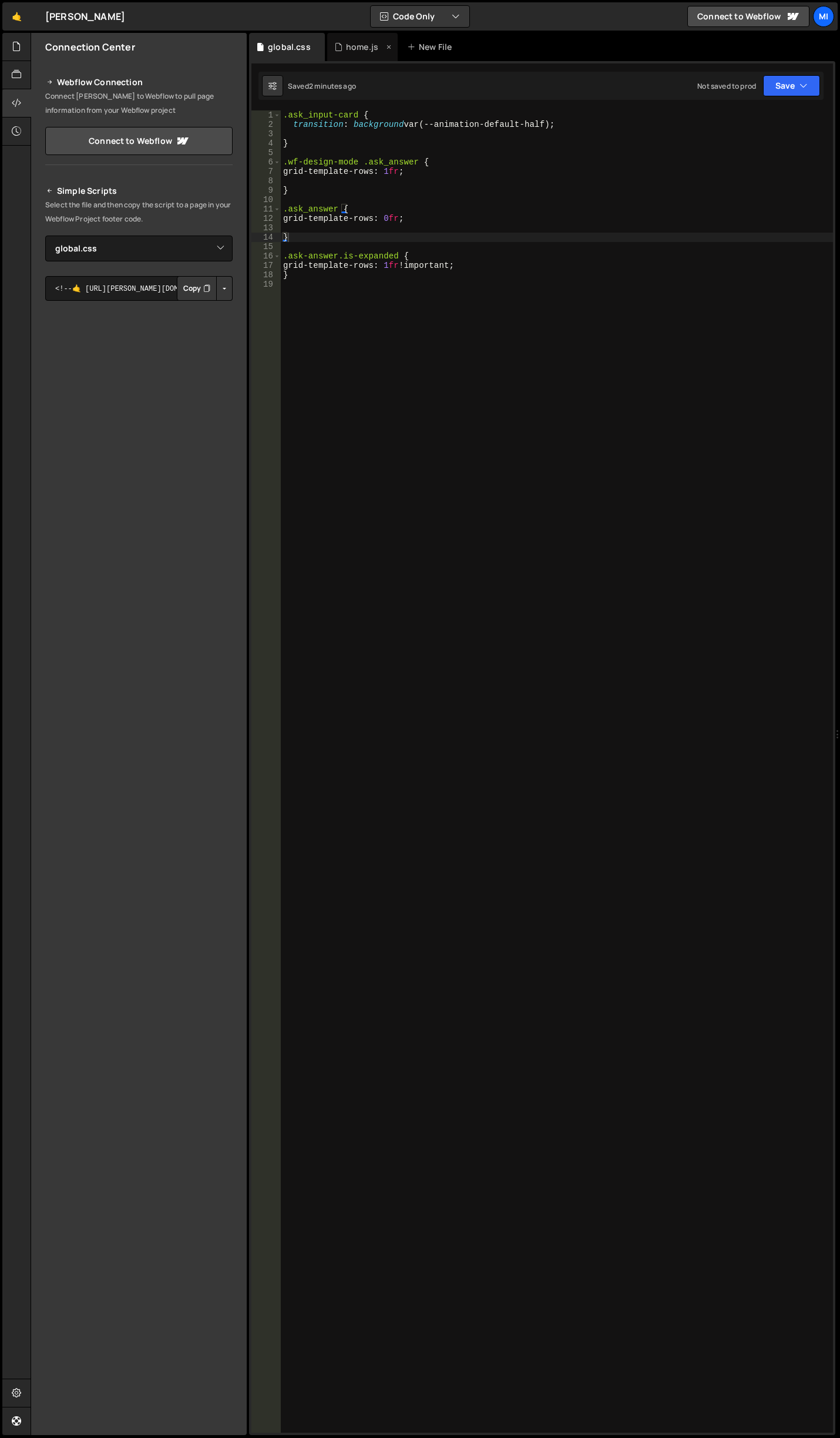
click at [359, 40] on div "home.js" at bounding box center [362, 46] width 70 height 28
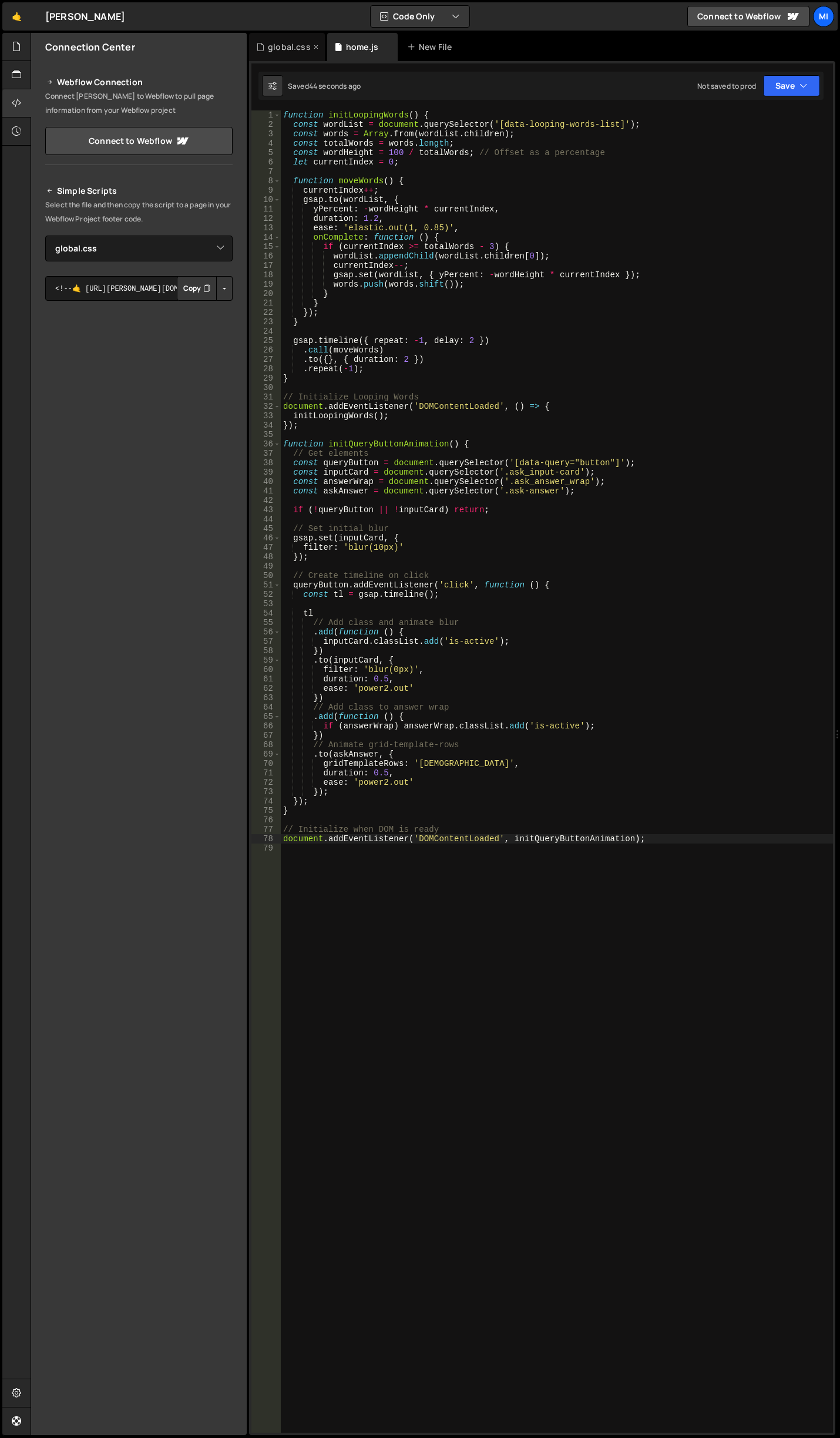
click at [289, 43] on div "global.css" at bounding box center [290, 47] width 43 height 12
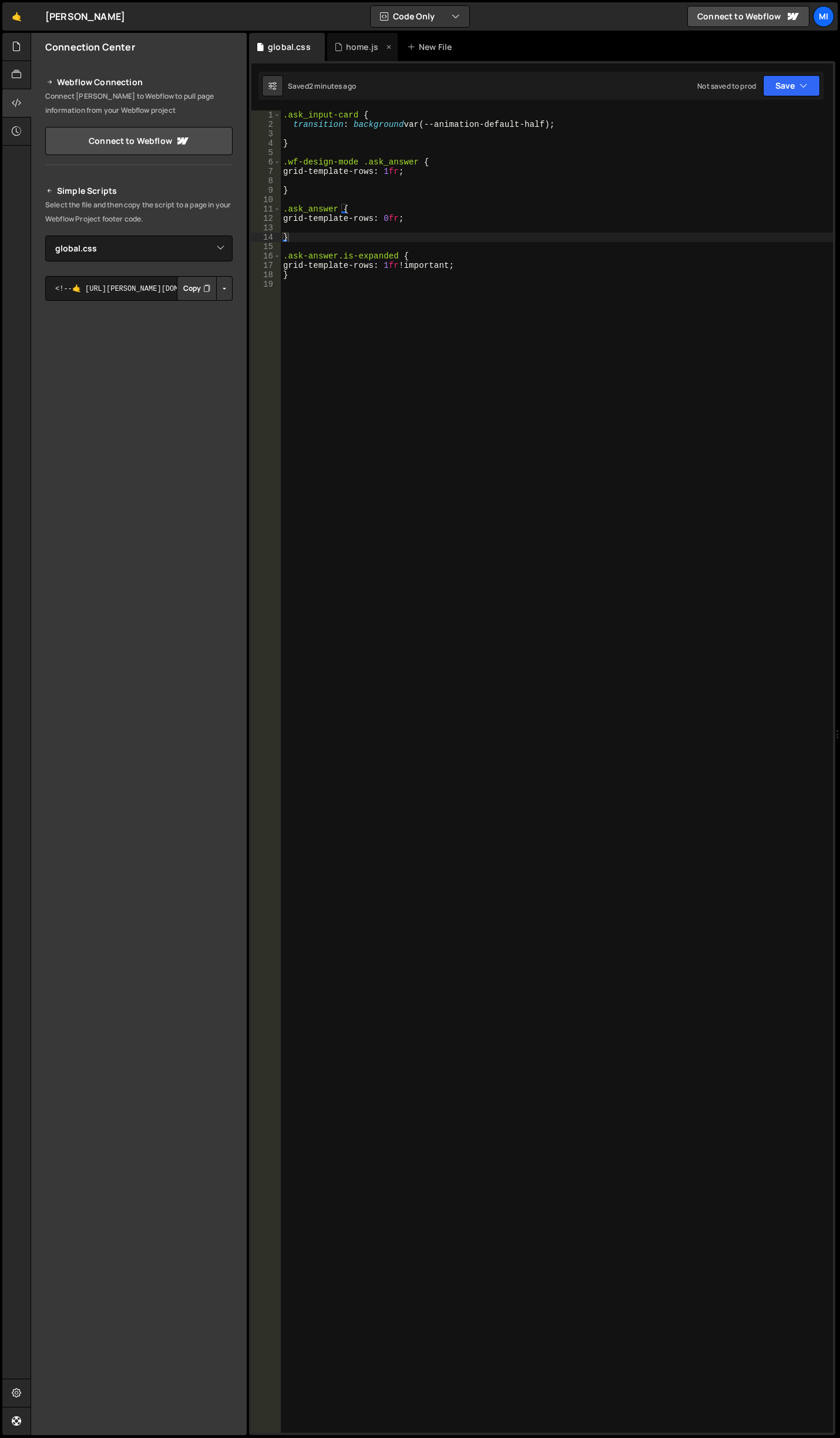
click at [348, 45] on div "home.js" at bounding box center [362, 47] width 32 height 12
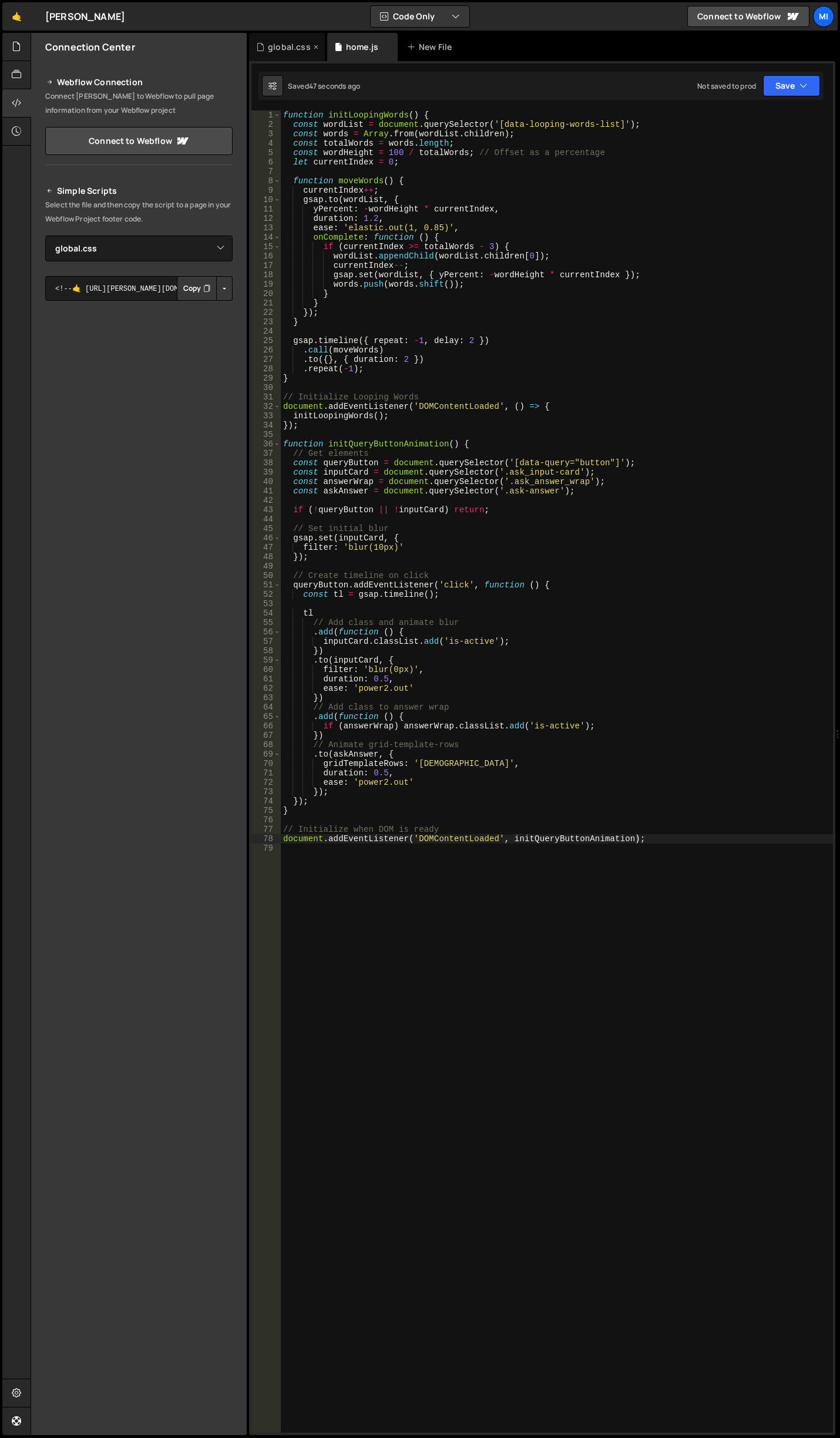
click at [299, 54] on div "global.css" at bounding box center [286, 46] width 76 height 28
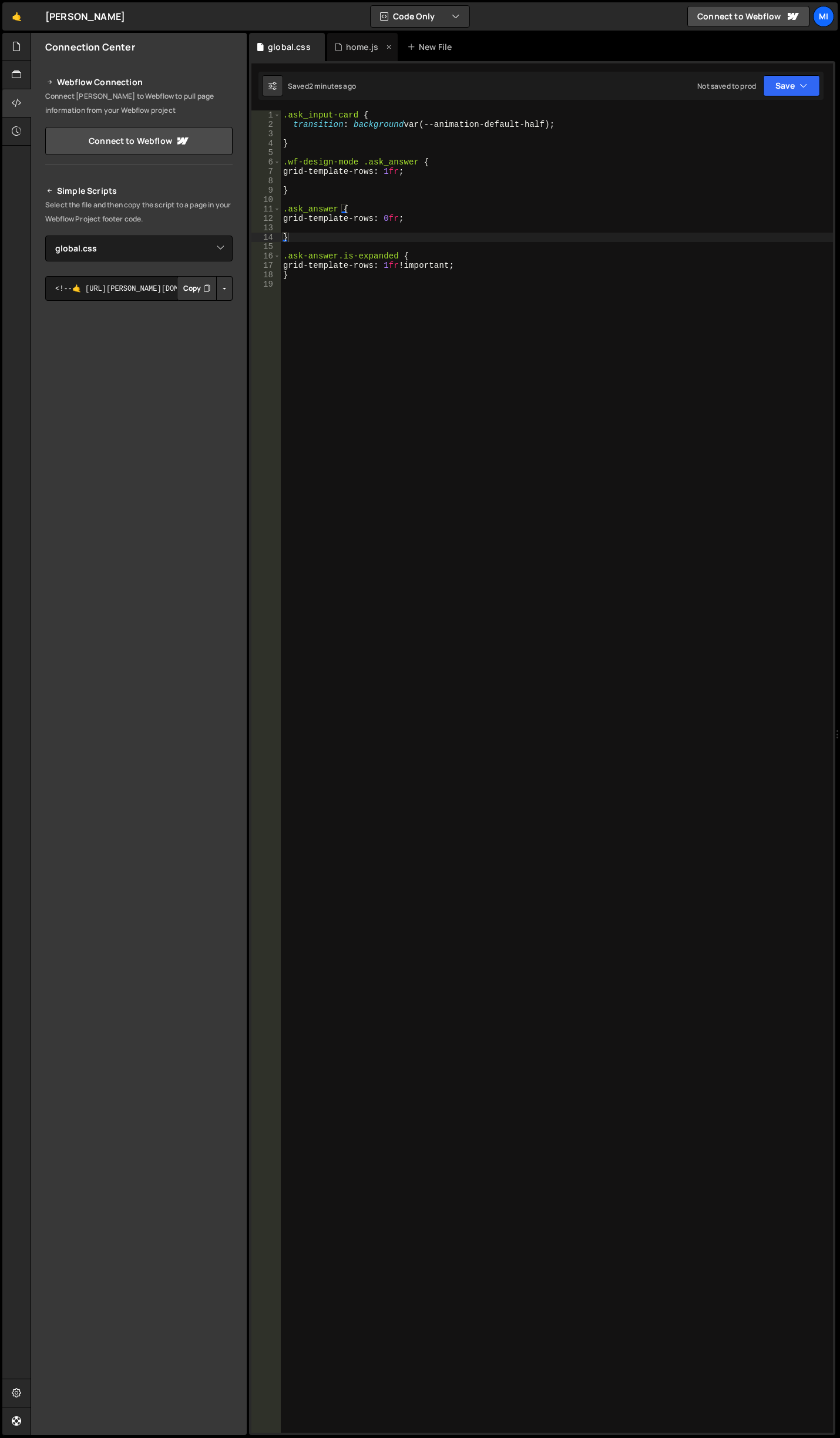
click at [358, 48] on div "home.js" at bounding box center [362, 47] width 32 height 12
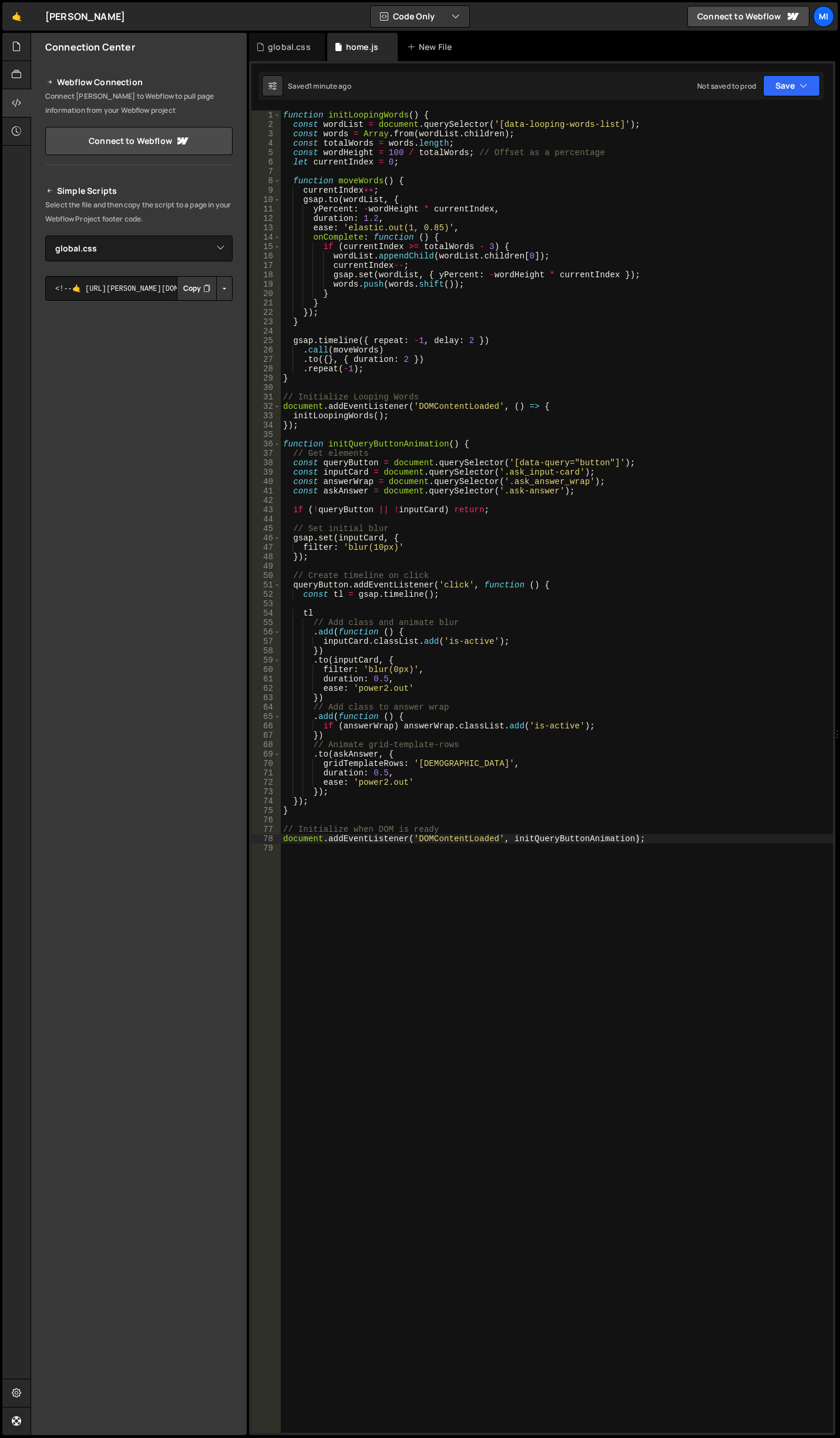
click at [525, 492] on div "function initLoopingWords ( ) { const wordList = document . querySelector ( '[d…" at bounding box center [557, 780] width 552 height 1341
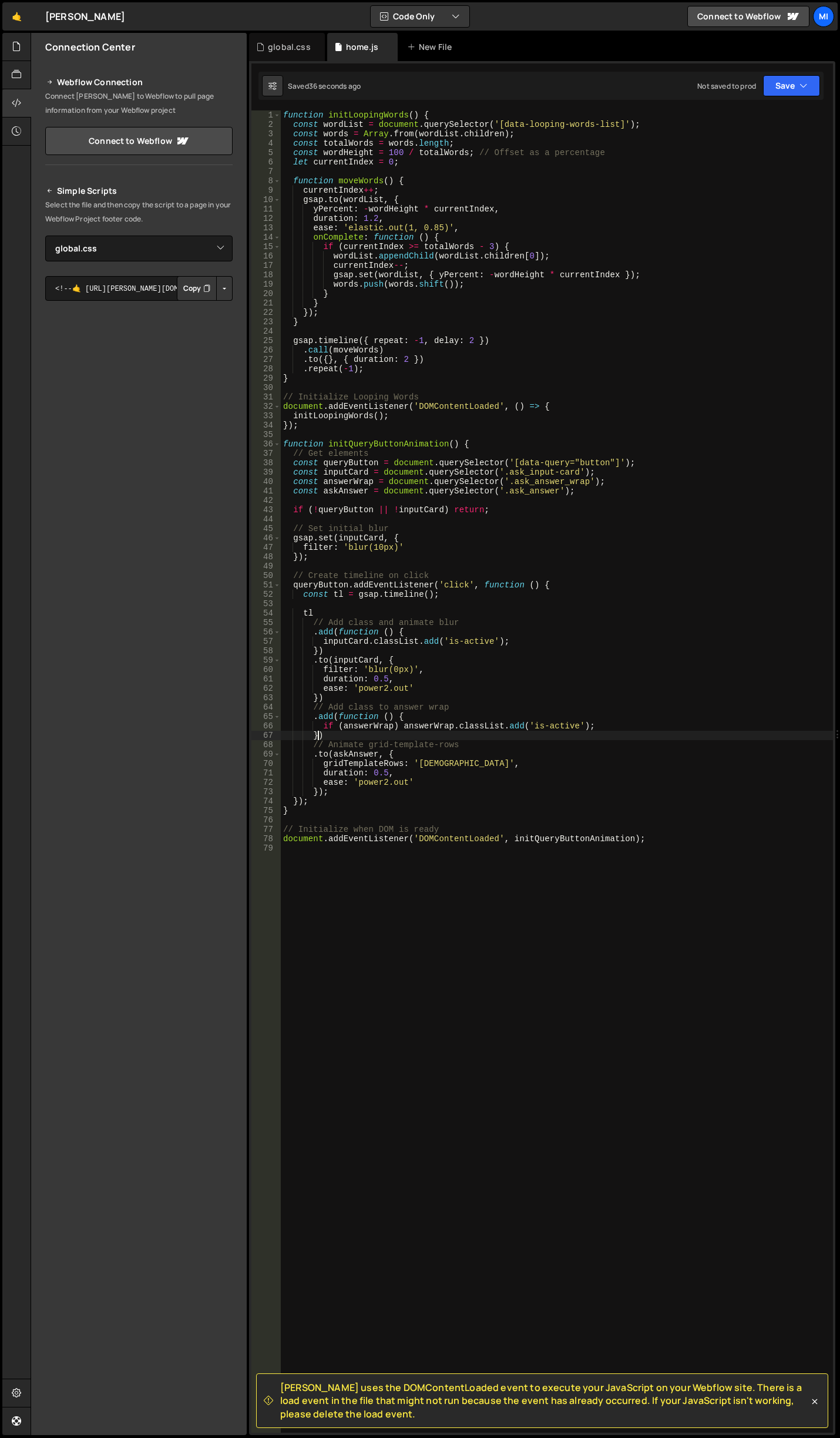
click at [317, 737] on div "function initLoopingWords ( ) { const wordList = document . querySelector ( '[d…" at bounding box center [557, 780] width 552 height 1341
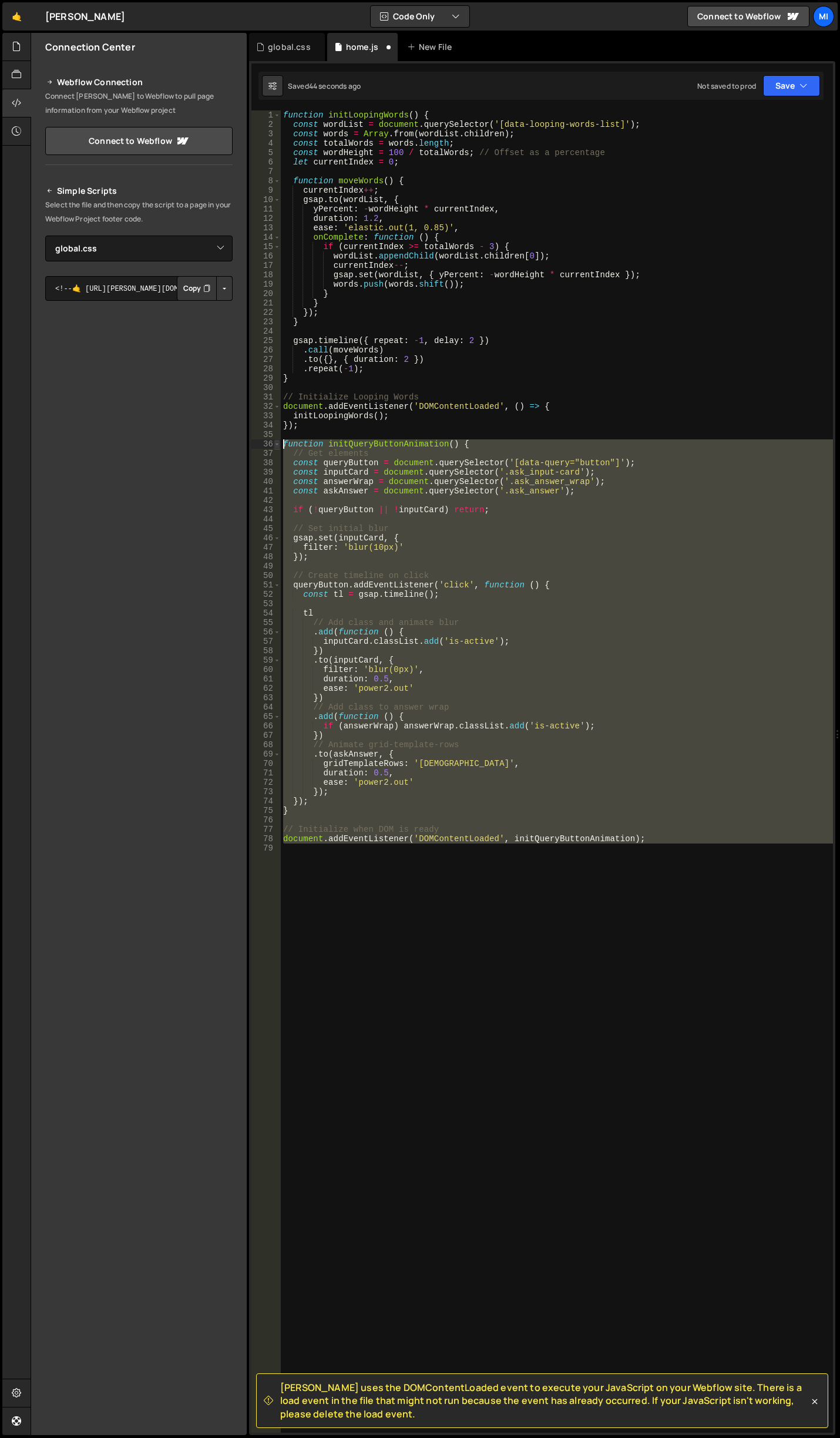
drag, startPoint x: 650, startPoint y: 858, endPoint x: 278, endPoint y: 444, distance: 556.6
click at [278, 444] on div "}) 1 2 3 4 5 6 7 8 9 10 11 12 13 14 15 16 17 18 19 20 21 22 23 24 25 26 27 28 2…" at bounding box center [542, 771] width 582 height 1322
type textarea "function initQueryButtonAnimation() { // Get elements"
click at [665, 995] on div "function initLoopingWords ( ) { const wordList = document . querySelector ( '[d…" at bounding box center [557, 771] width 552 height 1322
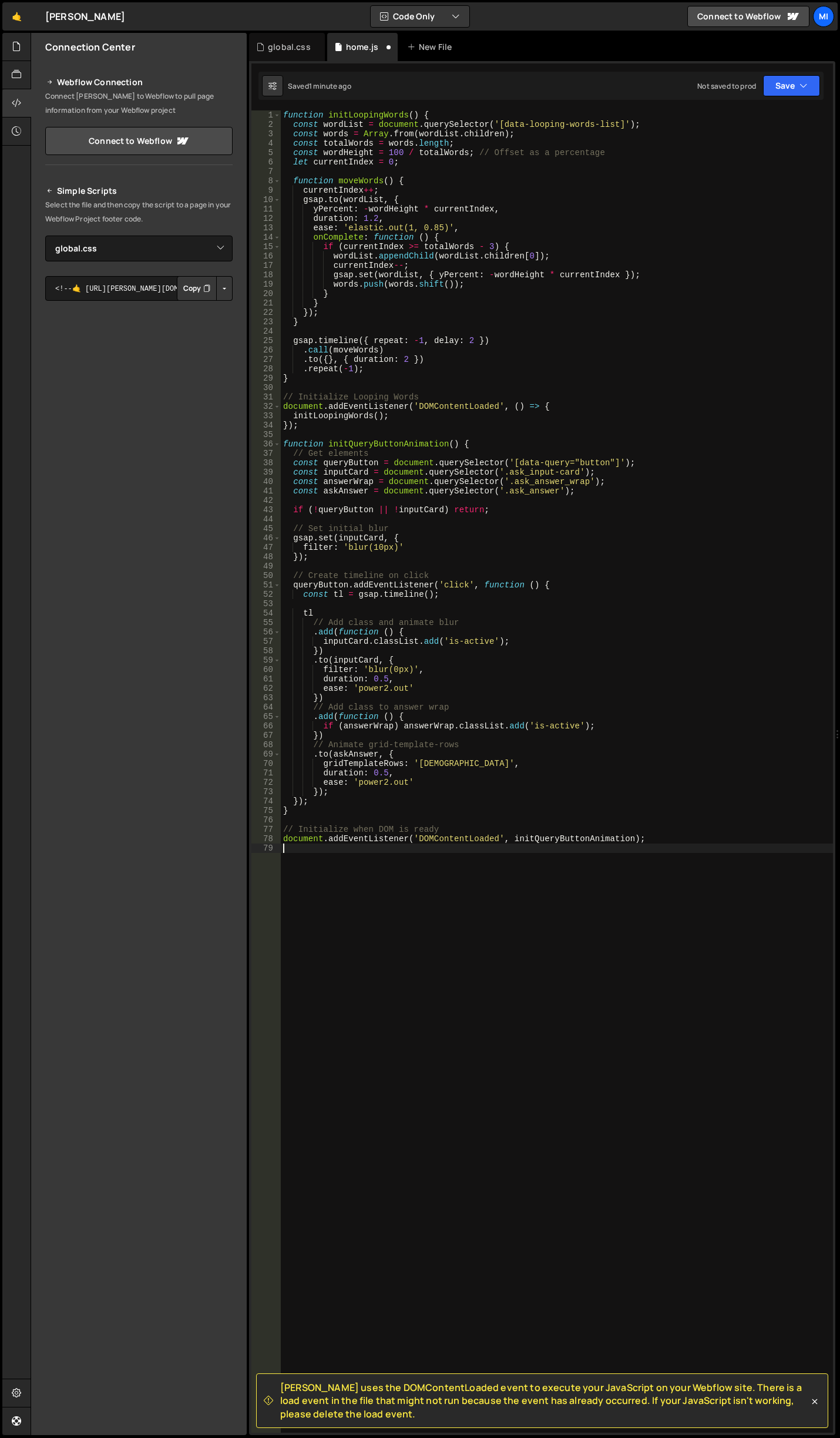
scroll to position [0, 0]
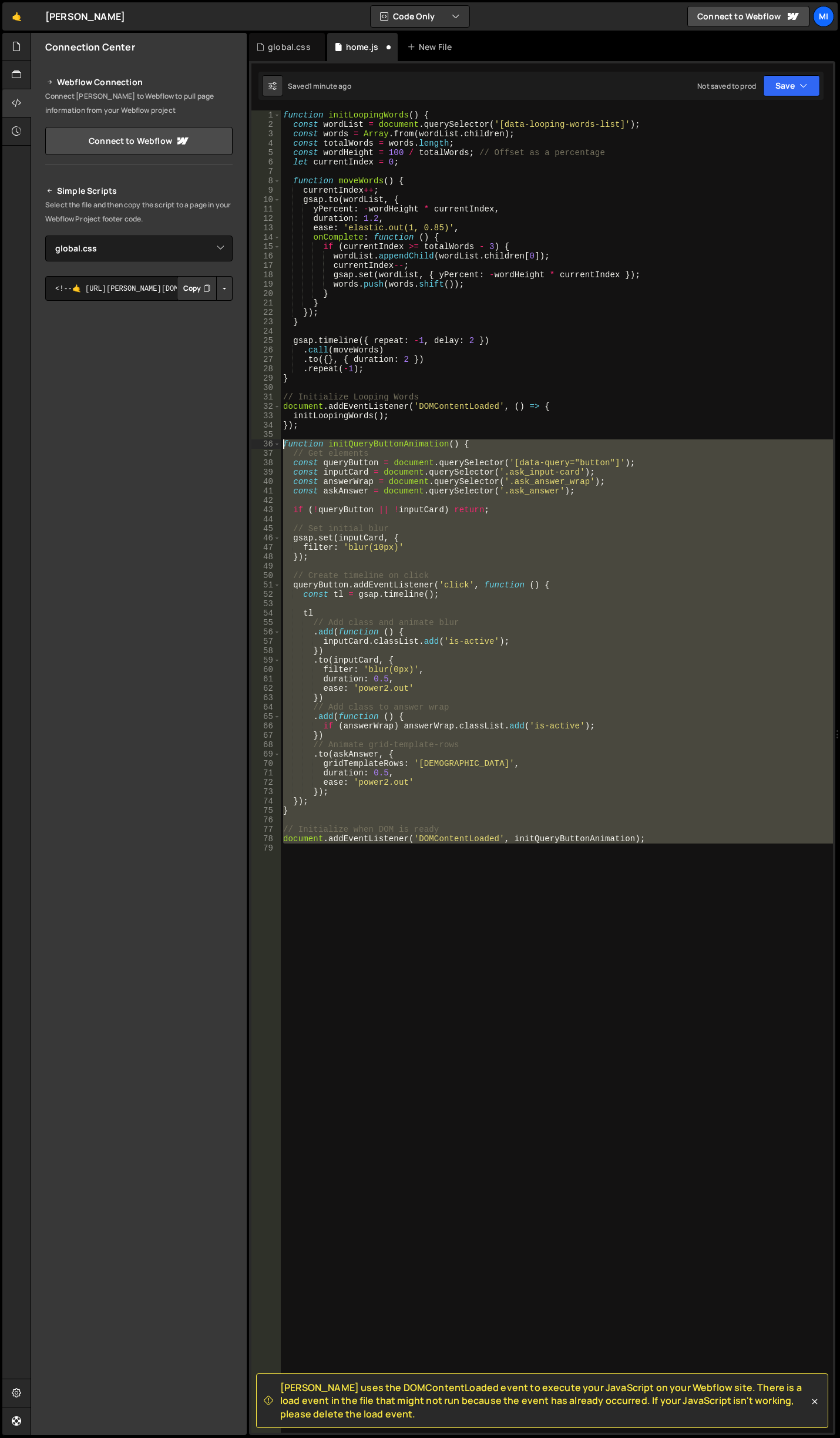
drag, startPoint x: 680, startPoint y: 967, endPoint x: 269, endPoint y: 445, distance: 664.4
click at [269, 445] on div "1 2 3 4 5 6 7 8 9 10 11 12 13 14 15 16 17 18 19 20 21 22 23 24 25 26 27 28 29 3…" at bounding box center [542, 771] width 582 height 1322
paste textarea "})"
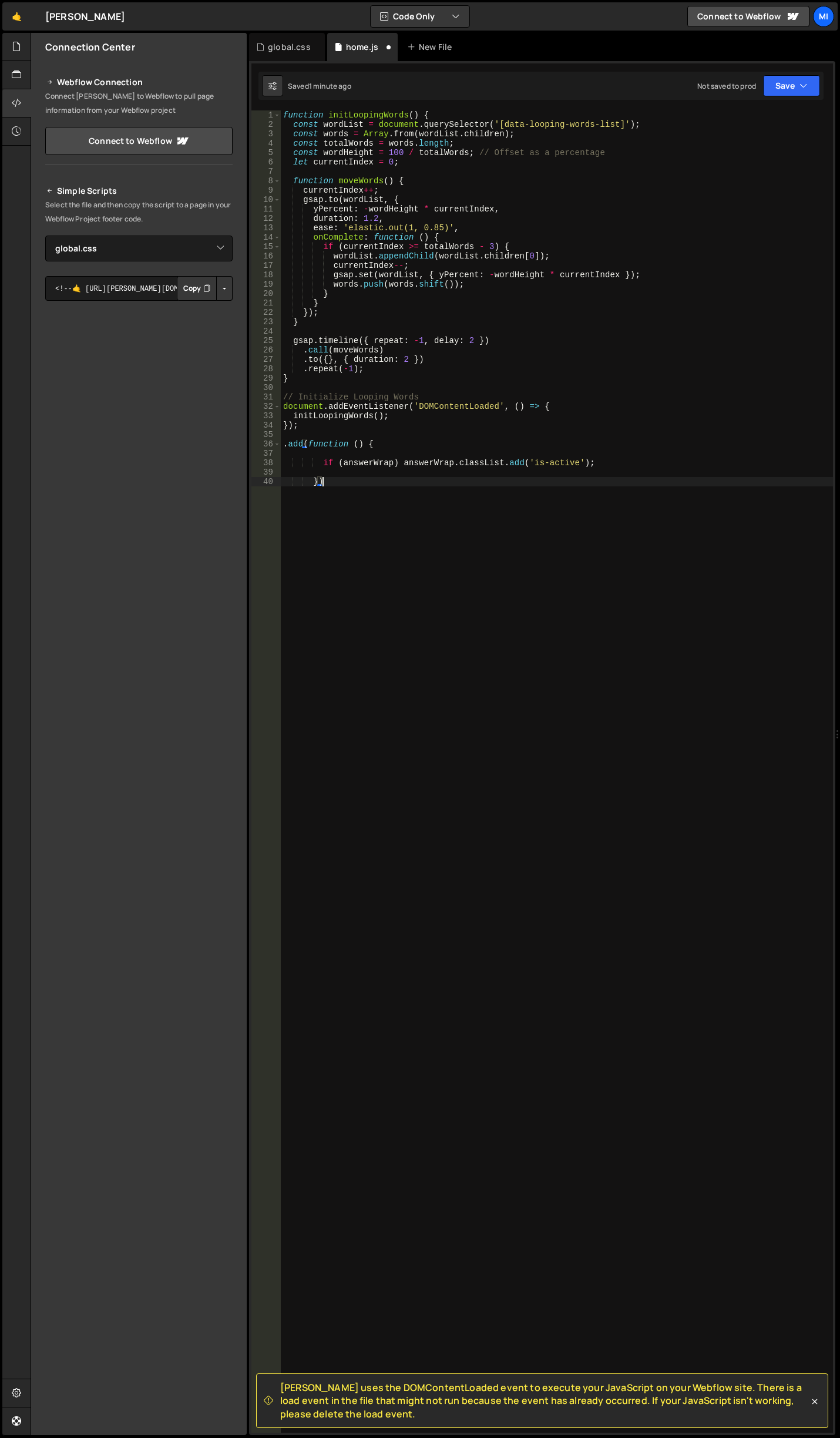
type textarea "document.addEventListener('DOMContentLoaded', initQueryButtonAnimation);"
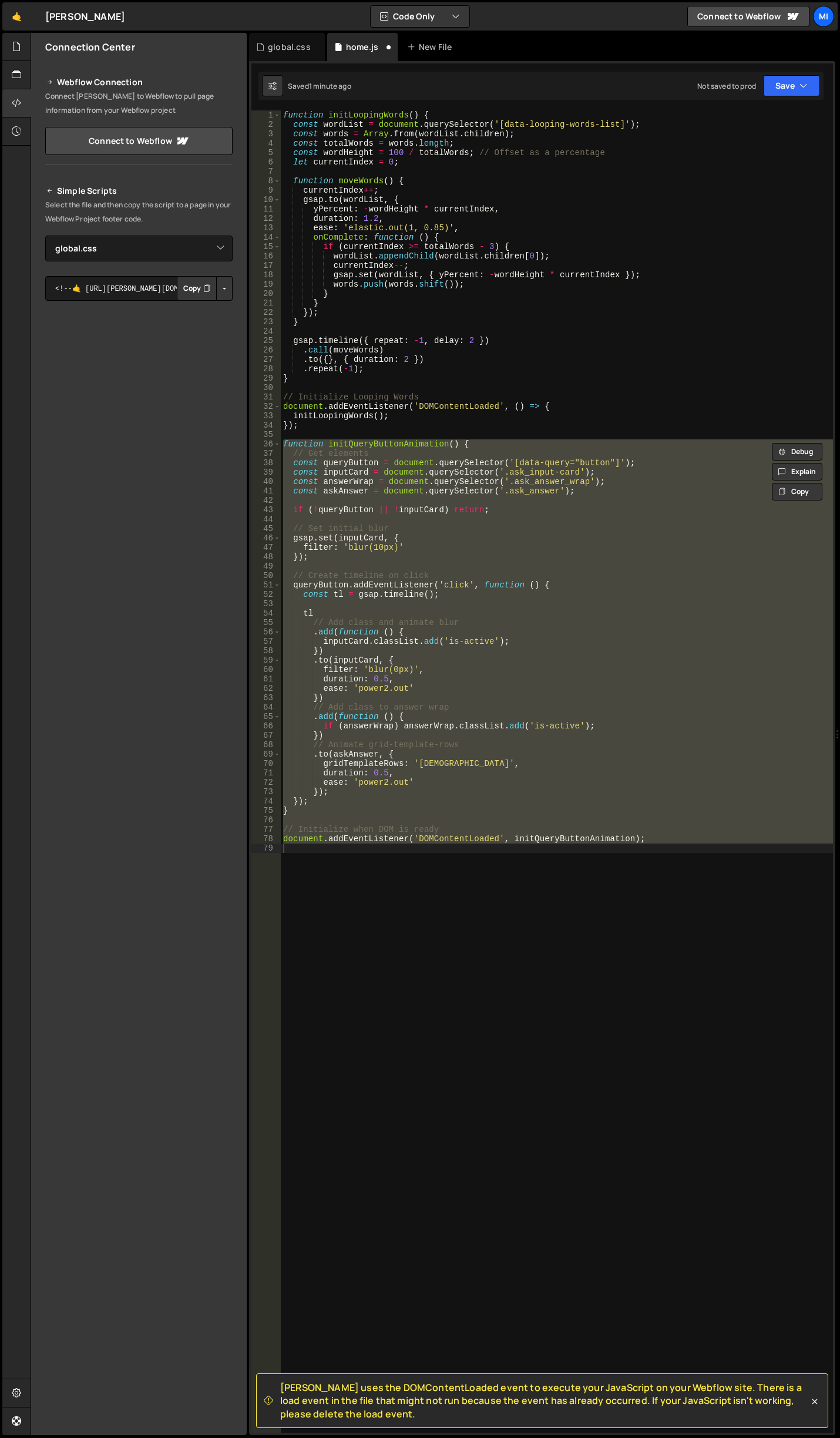
click at [748, 1022] on div "function initLoopingWords ( ) { const wordList = document . querySelector ( '[d…" at bounding box center [557, 771] width 552 height 1322
drag, startPoint x: 672, startPoint y: 935, endPoint x: 260, endPoint y: 447, distance: 638.7
click at [260, 447] on div "1 2 3 4 5 6 7 8 9 10 11 12 13 14 15 16 17 18 19 20 21 22 23 24 25 26 27 28 29 3…" at bounding box center [542, 771] width 582 height 1322
paste textarea "document.addEventListener('DOMContentLoaded', initQueryButtonAnimation);"
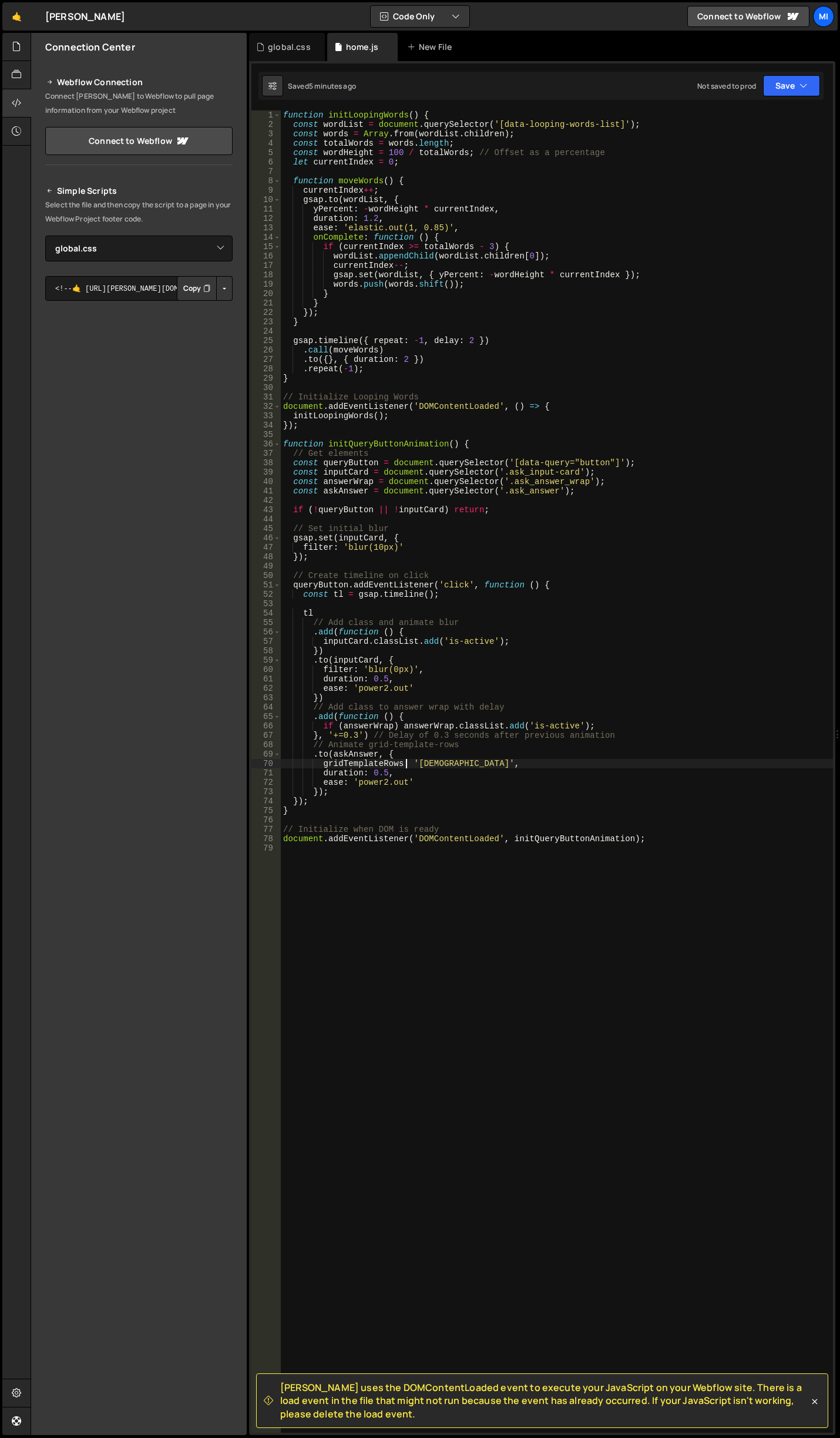
click at [406, 763] on div "function initLoopingWords ( ) { const wordList = document . querySelector ( '[d…" at bounding box center [557, 780] width 552 height 1341
click at [424, 729] on div "function initLoopingWords ( ) { const wordList = document . querySelector ( '[d…" at bounding box center [557, 780] width 552 height 1341
drag, startPoint x: 342, startPoint y: 732, endPoint x: 357, endPoint y: 732, distance: 15.0
click at [357, 732] on div "function initLoopingWords ( ) { const wordList = document . querySelector ( '[d…" at bounding box center [557, 780] width 552 height 1341
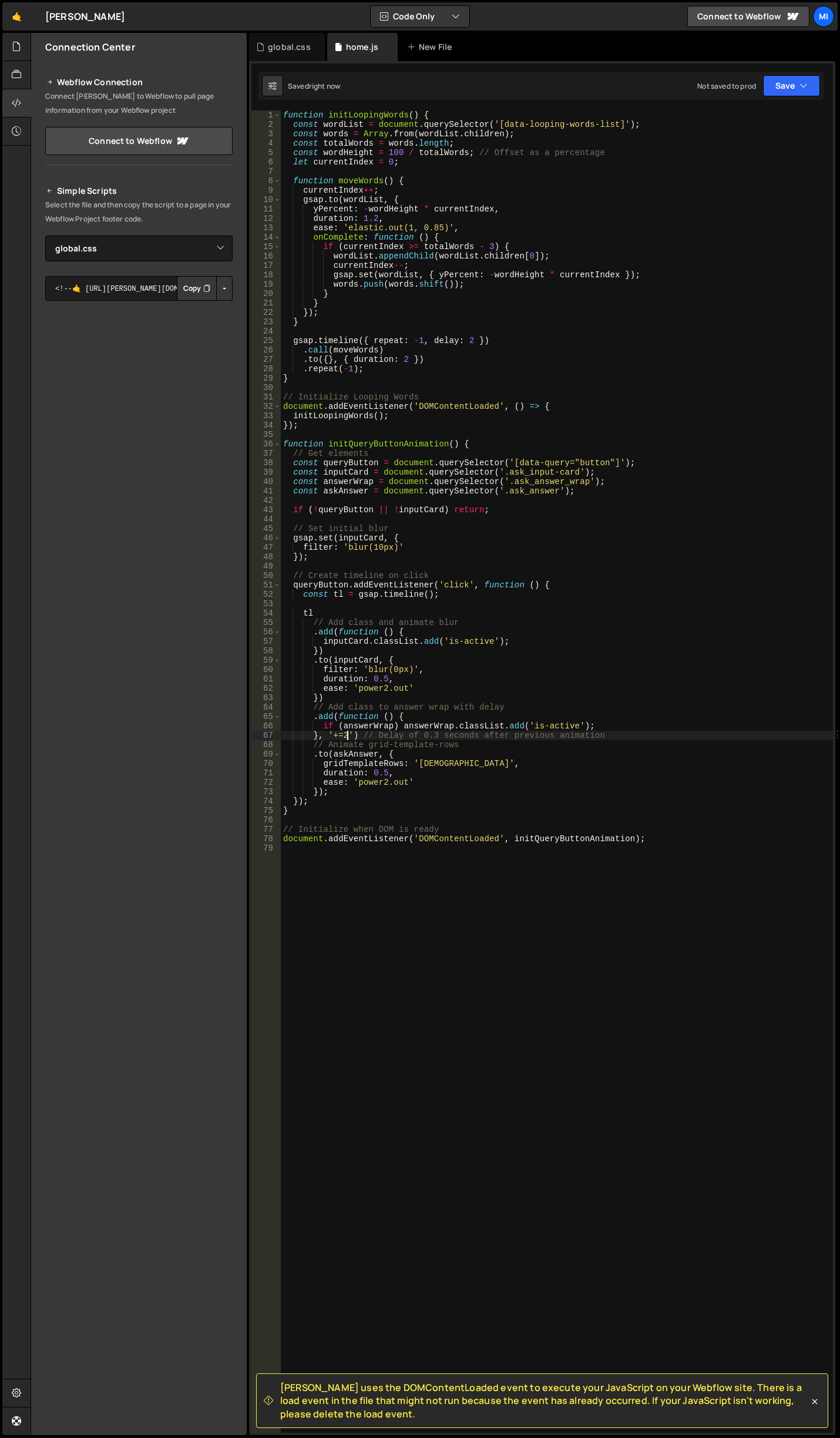
type textarea "}, '+=2') // Delay of 0.3 seconds after previous animation"
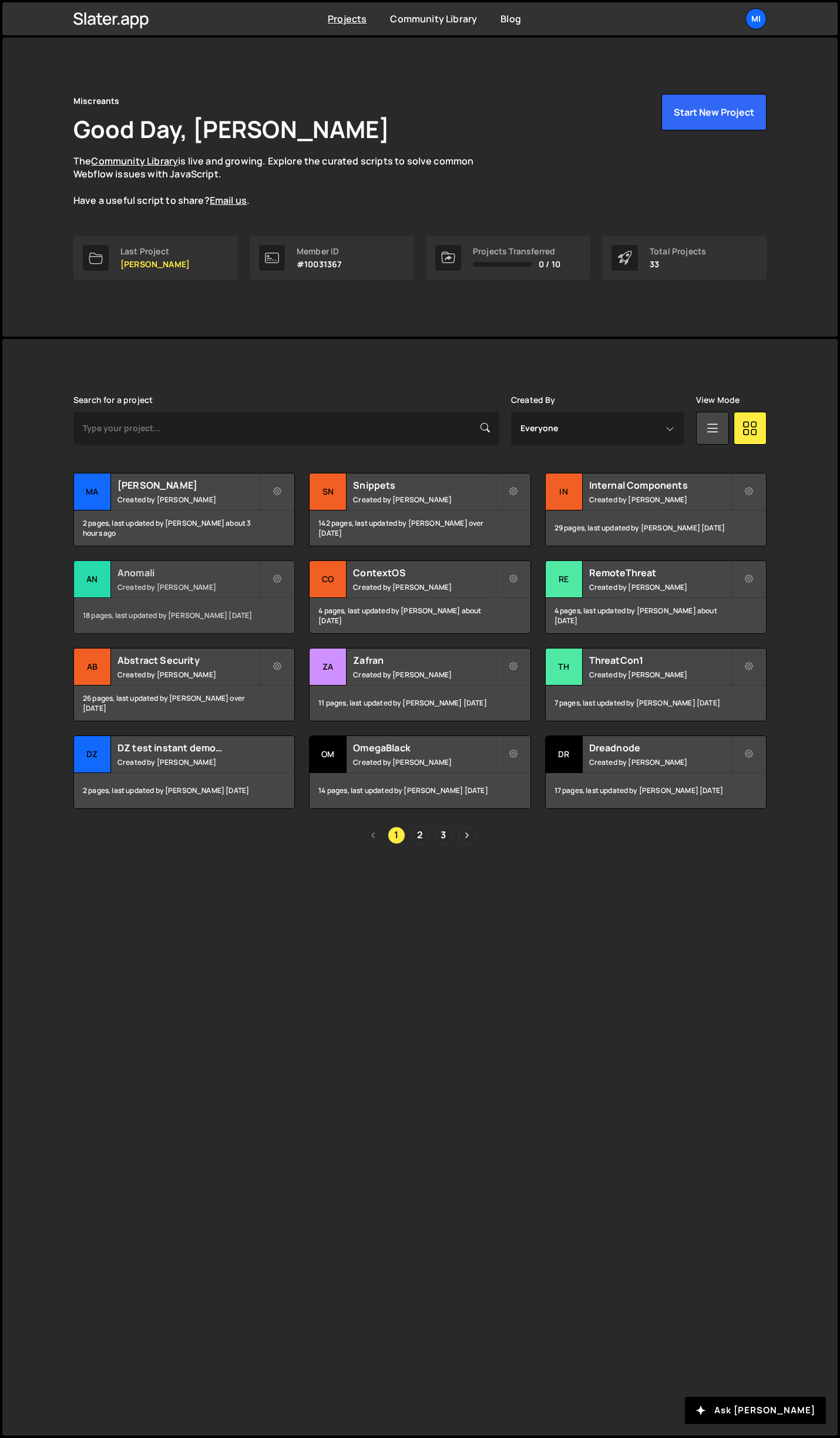
click at [237, 567] on h2 "Anomali" at bounding box center [187, 573] width 141 height 13
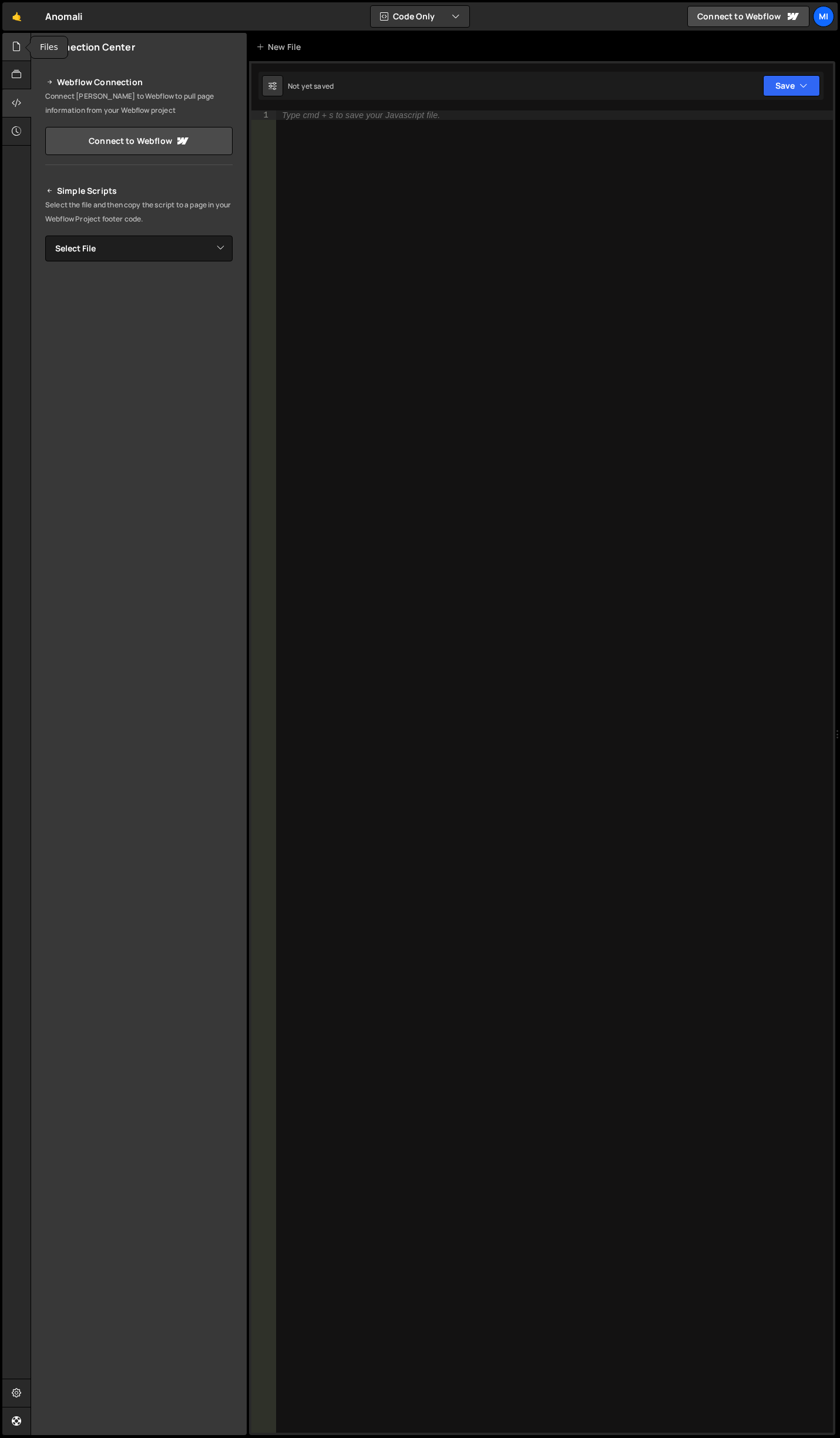
click at [23, 45] on div at bounding box center [17, 46] width 29 height 28
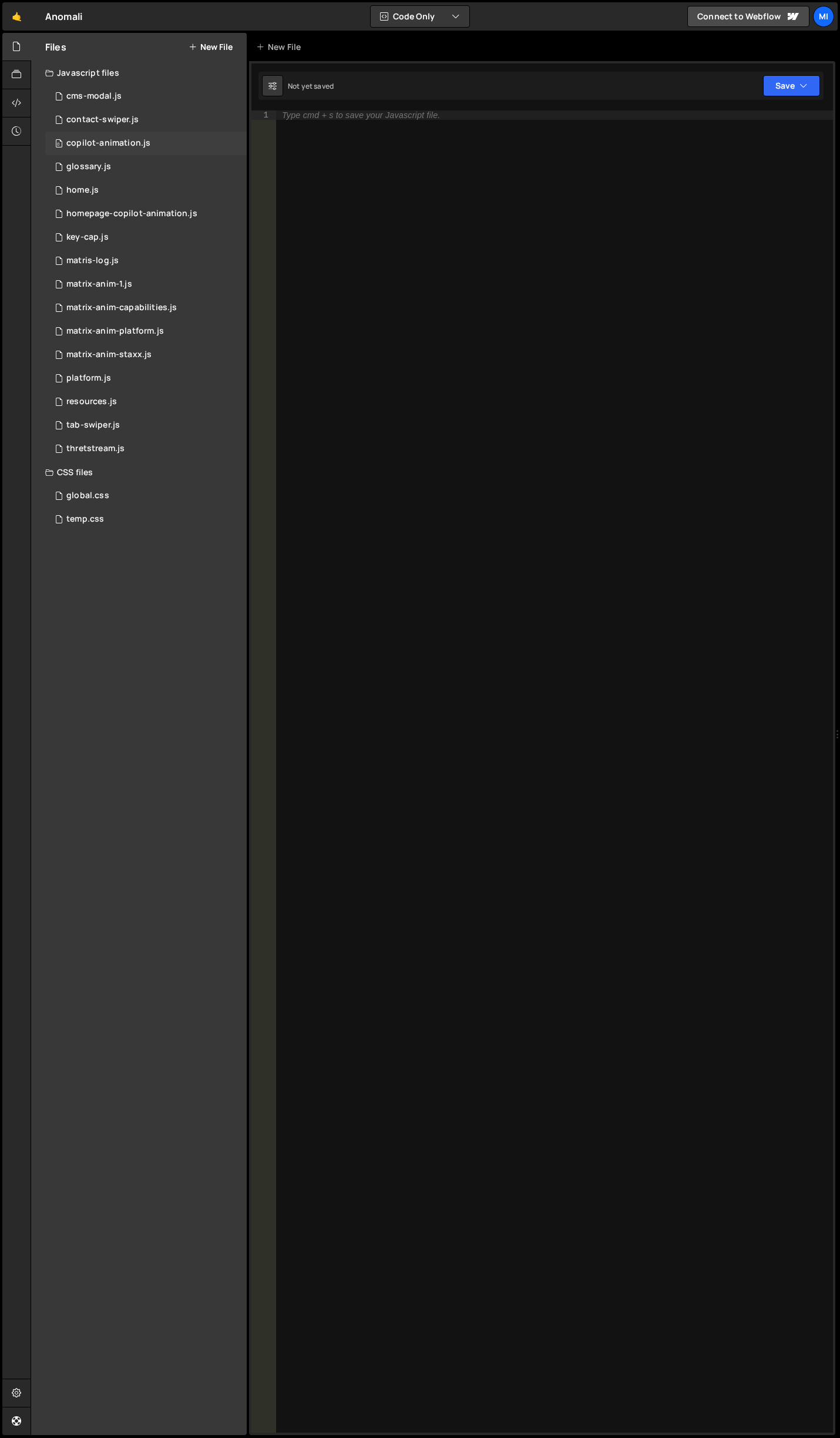
click at [139, 150] on div "0 copilot-animation.js 0" at bounding box center [146, 143] width 202 height 23
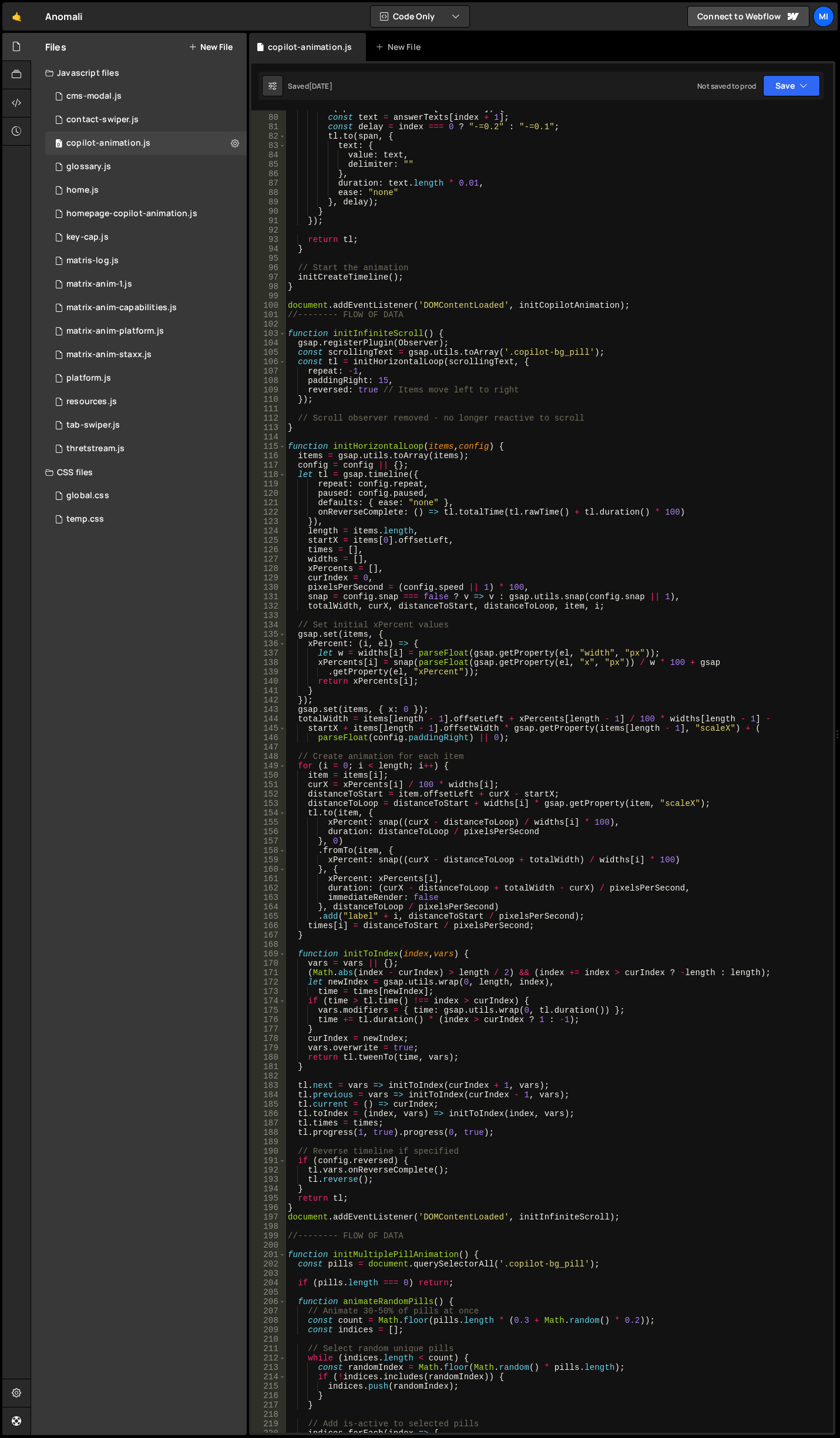
scroll to position [776, 0]
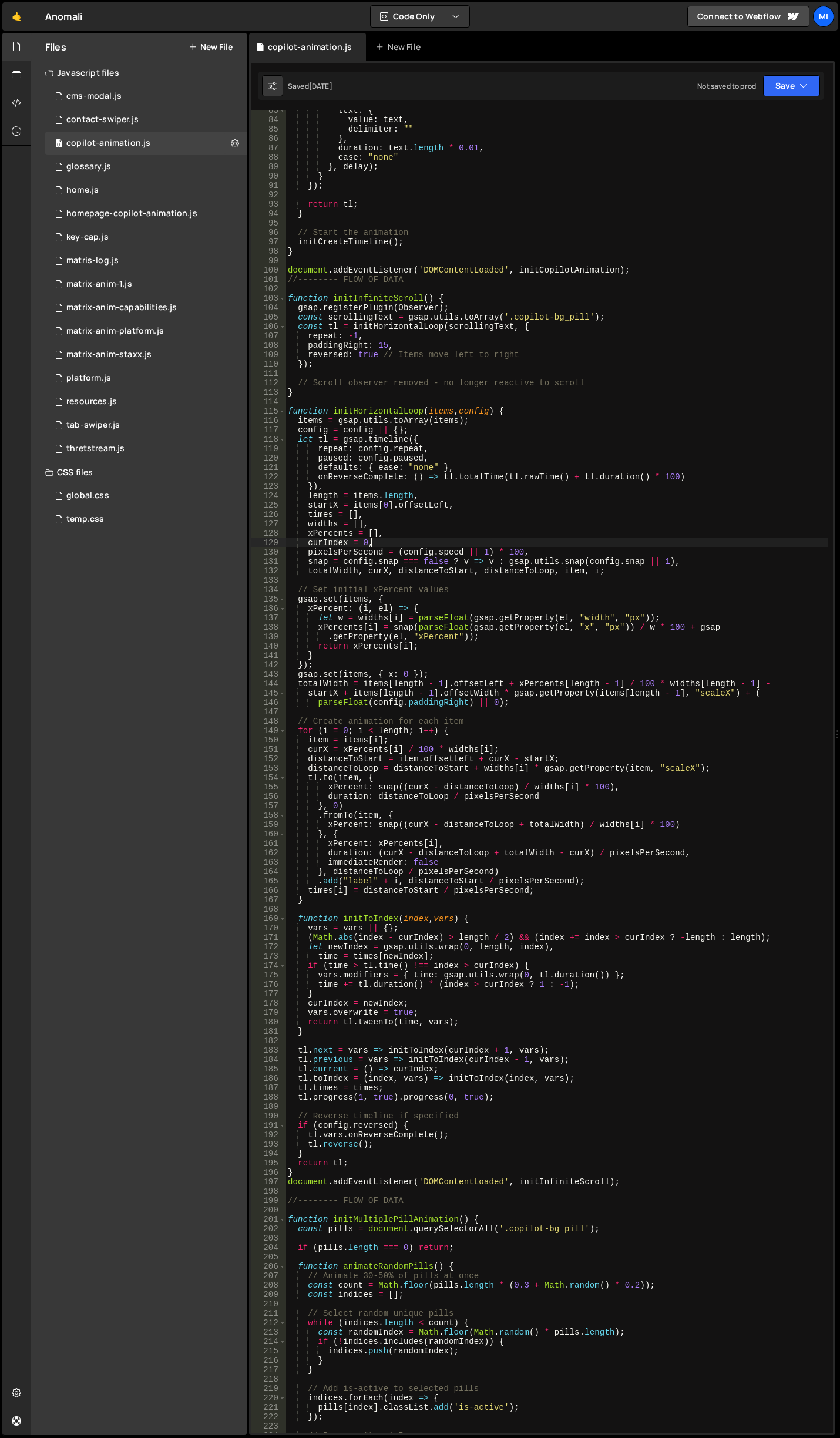
click at [681, 543] on div "text : { value : text , delimiter : "" } , duration : text . length * 0.01 , ea…" at bounding box center [557, 776] width 542 height 1341
click at [614, 721] on div "text : { value : text , delimiter : "" } , duration : text . length * 0.01 , ea…" at bounding box center [557, 776] width 542 height 1341
type textarea "// Create animation for each item"
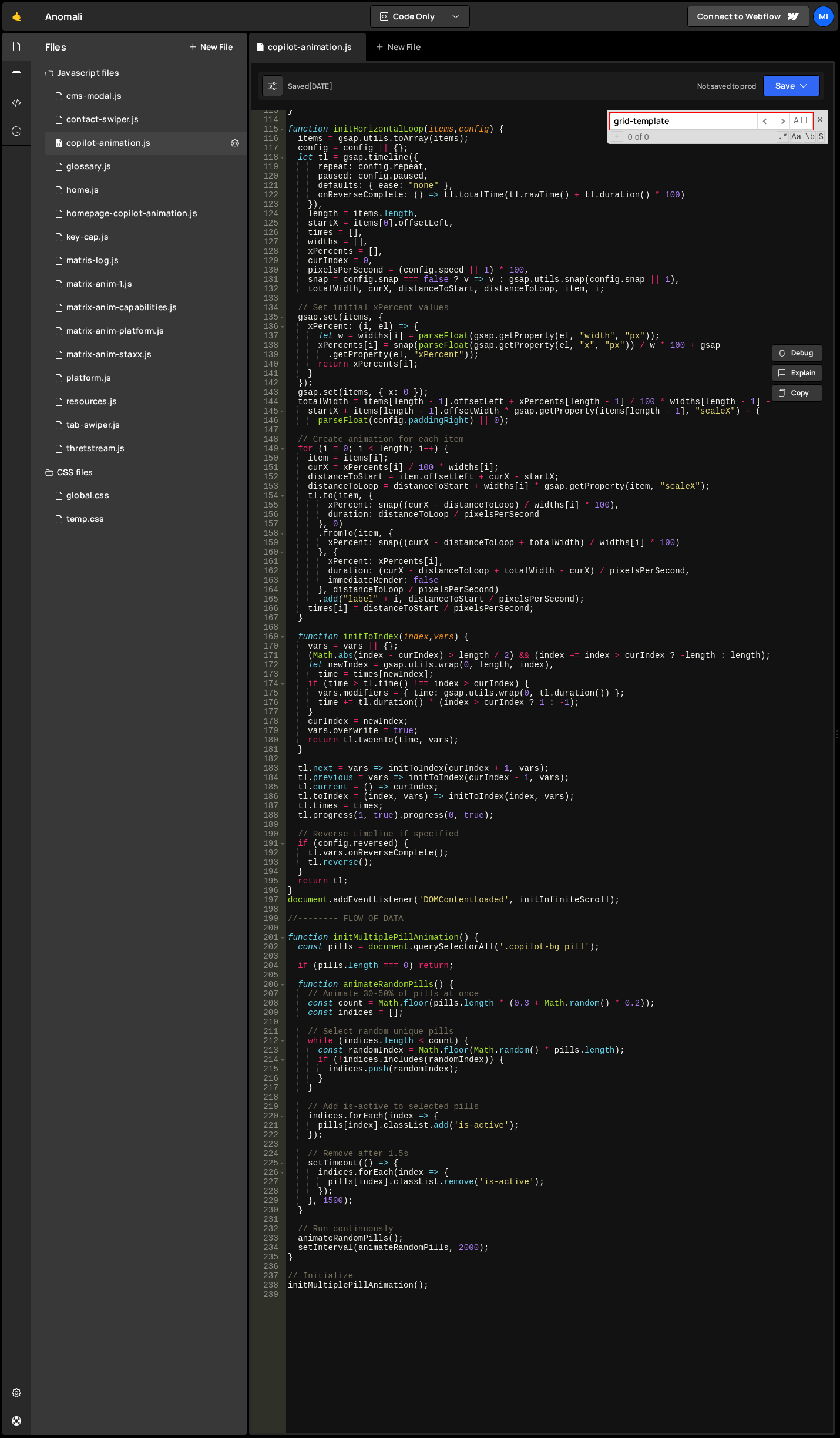
scroll to position [1092, 0]
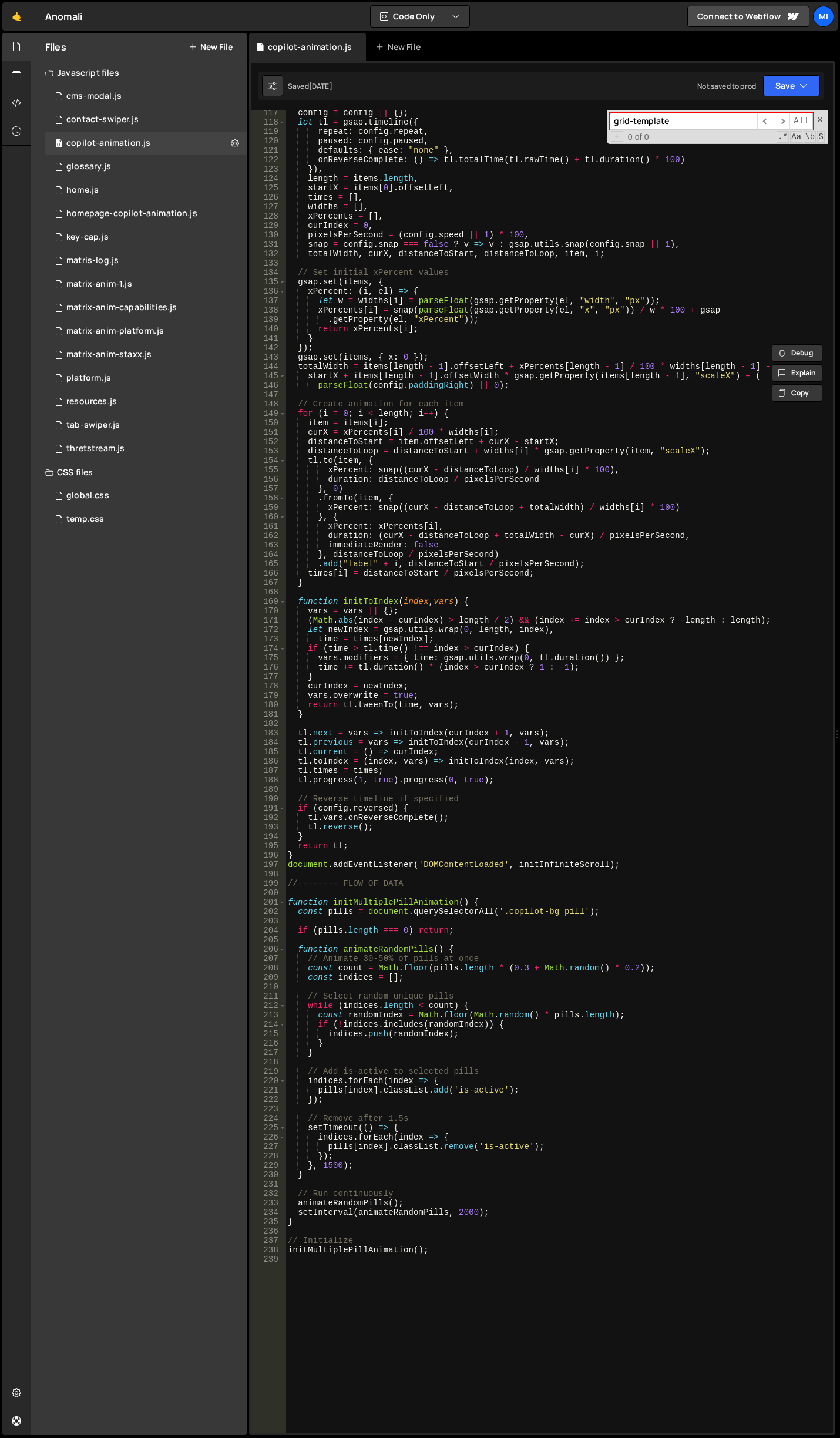
type input "grid-template"
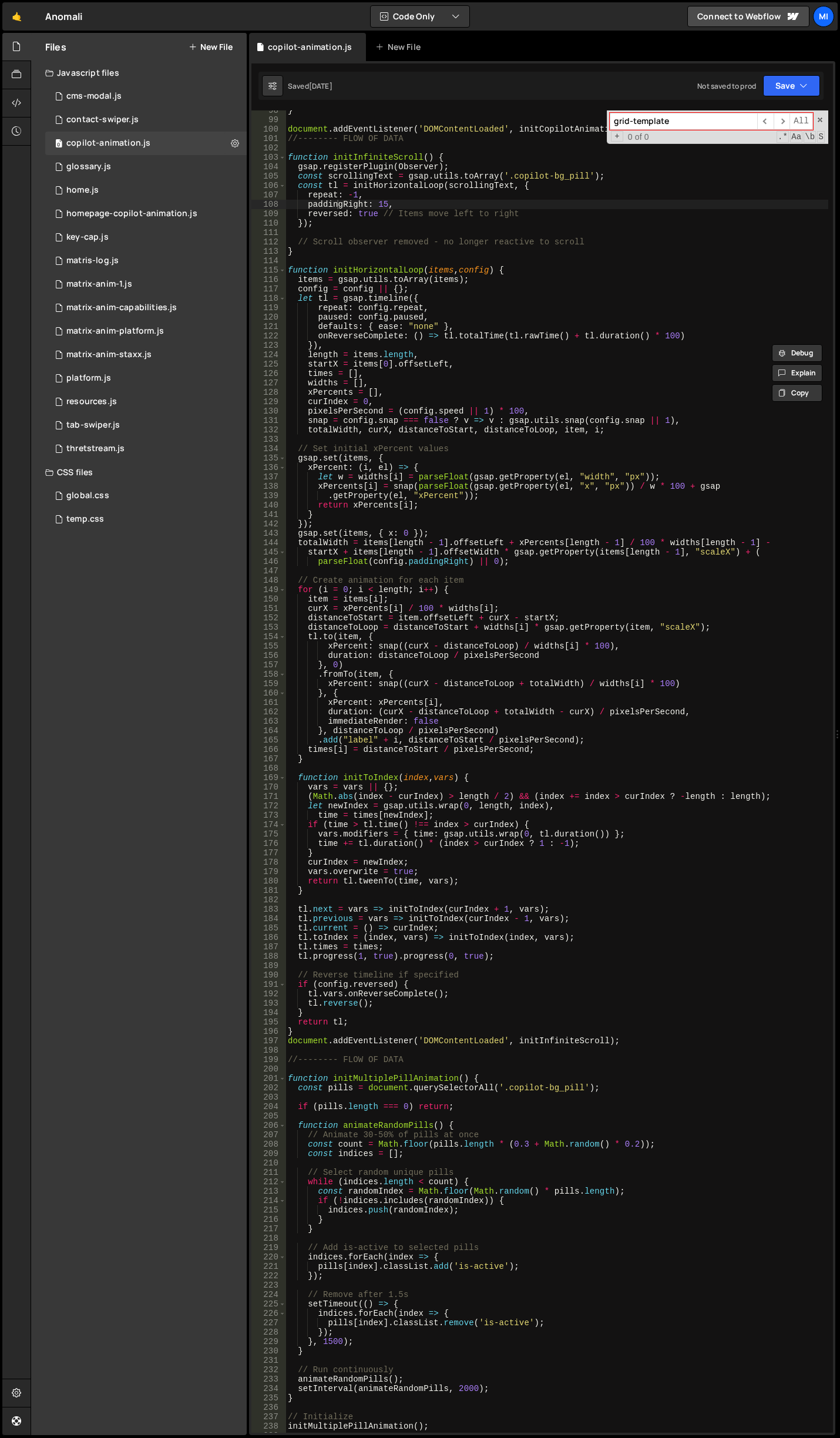
scroll to position [917, 0]
click at [186, 215] on div "homepage-copilot-animation.js" at bounding box center [132, 213] width 131 height 10
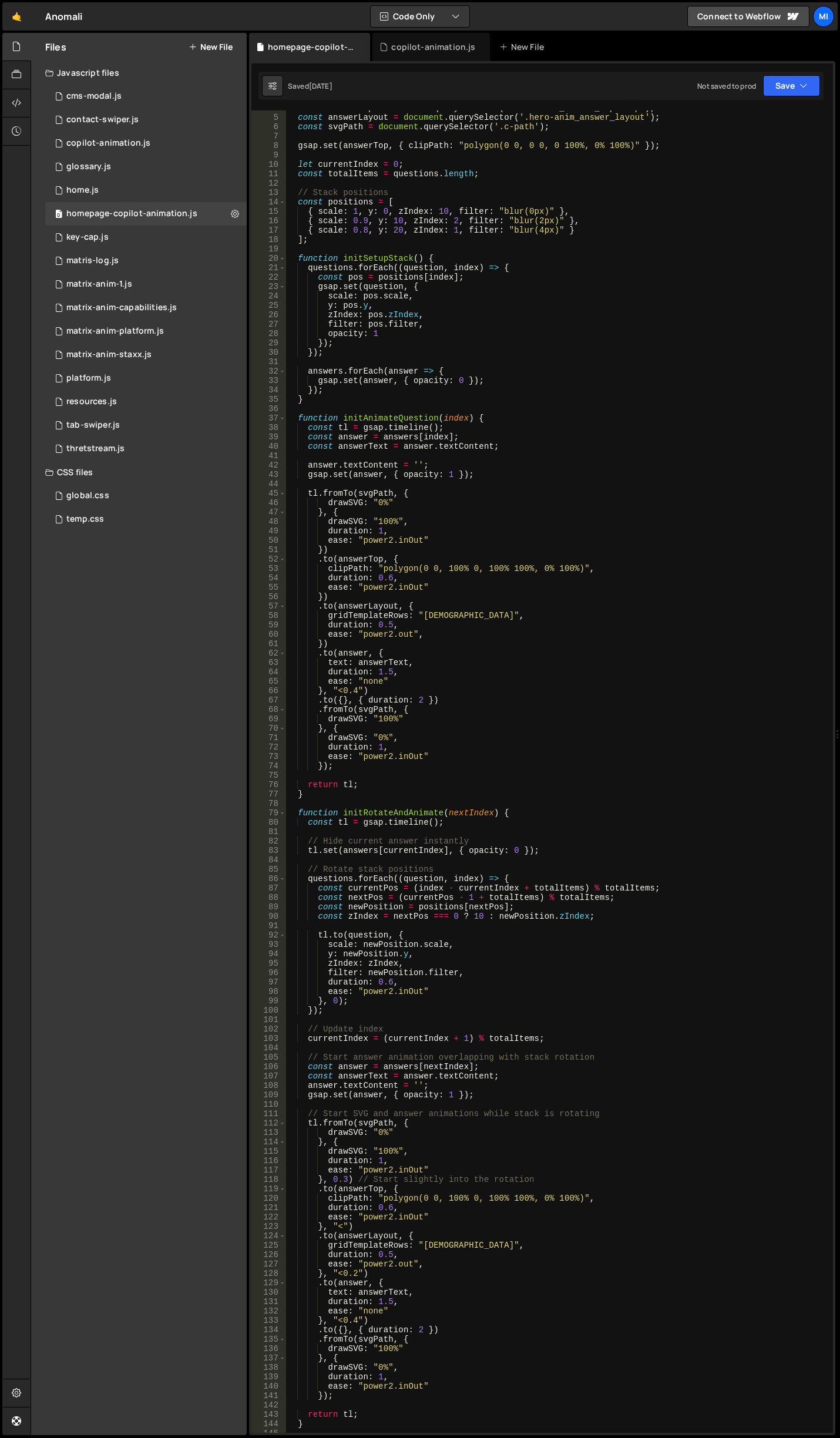
scroll to position [0, 0]
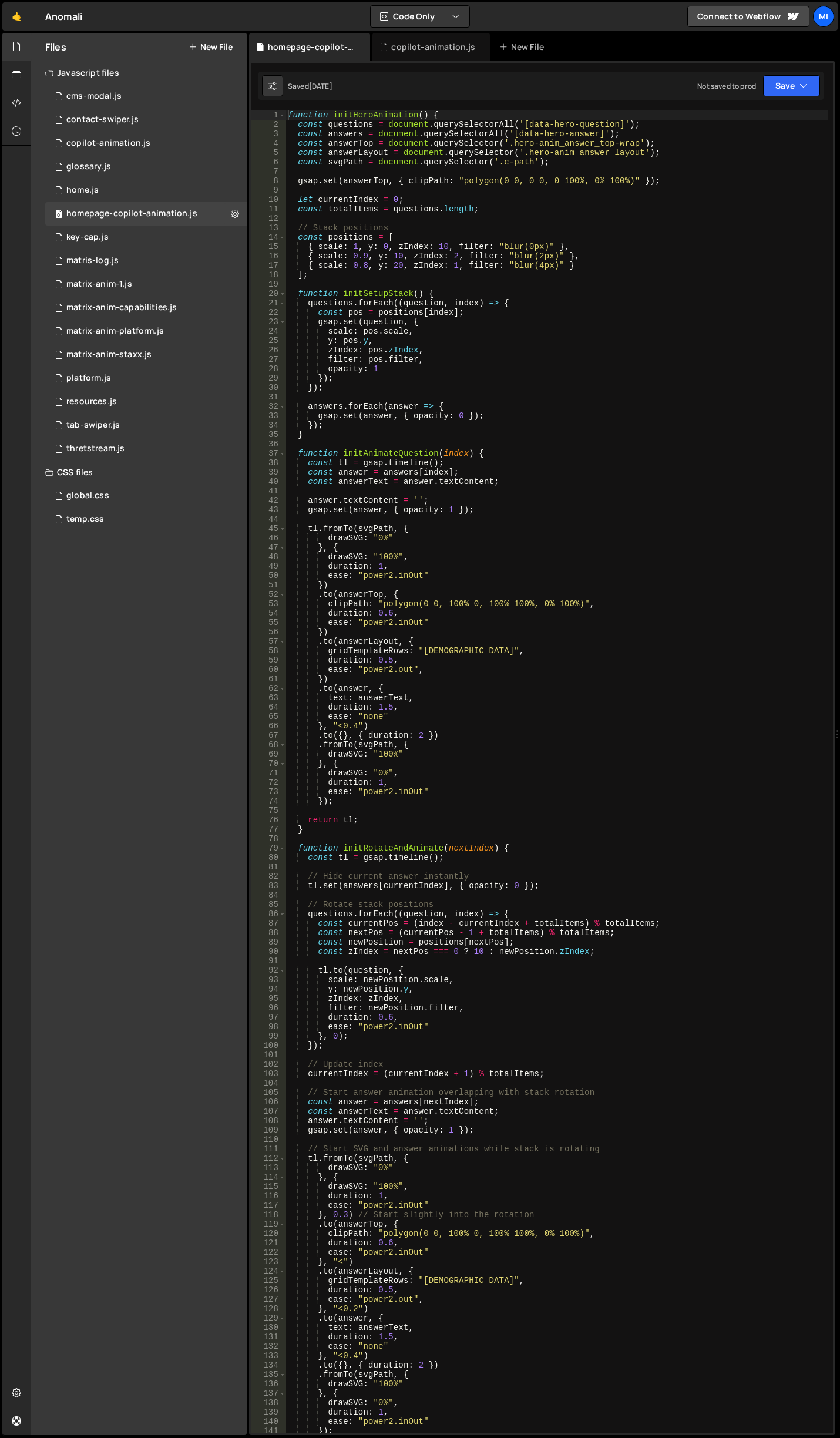
type textarea "gridTemplateRows: "1fr","
drag, startPoint x: 323, startPoint y: 654, endPoint x: 459, endPoint y: 649, distance: 136.1
click at [459, 649] on div "function initHeroAnimation ( ) { const questions = document . querySelectorAll …" at bounding box center [557, 780] width 542 height 1341
click at [420, 35] on div "copilot-animation.js" at bounding box center [431, 46] width 117 height 28
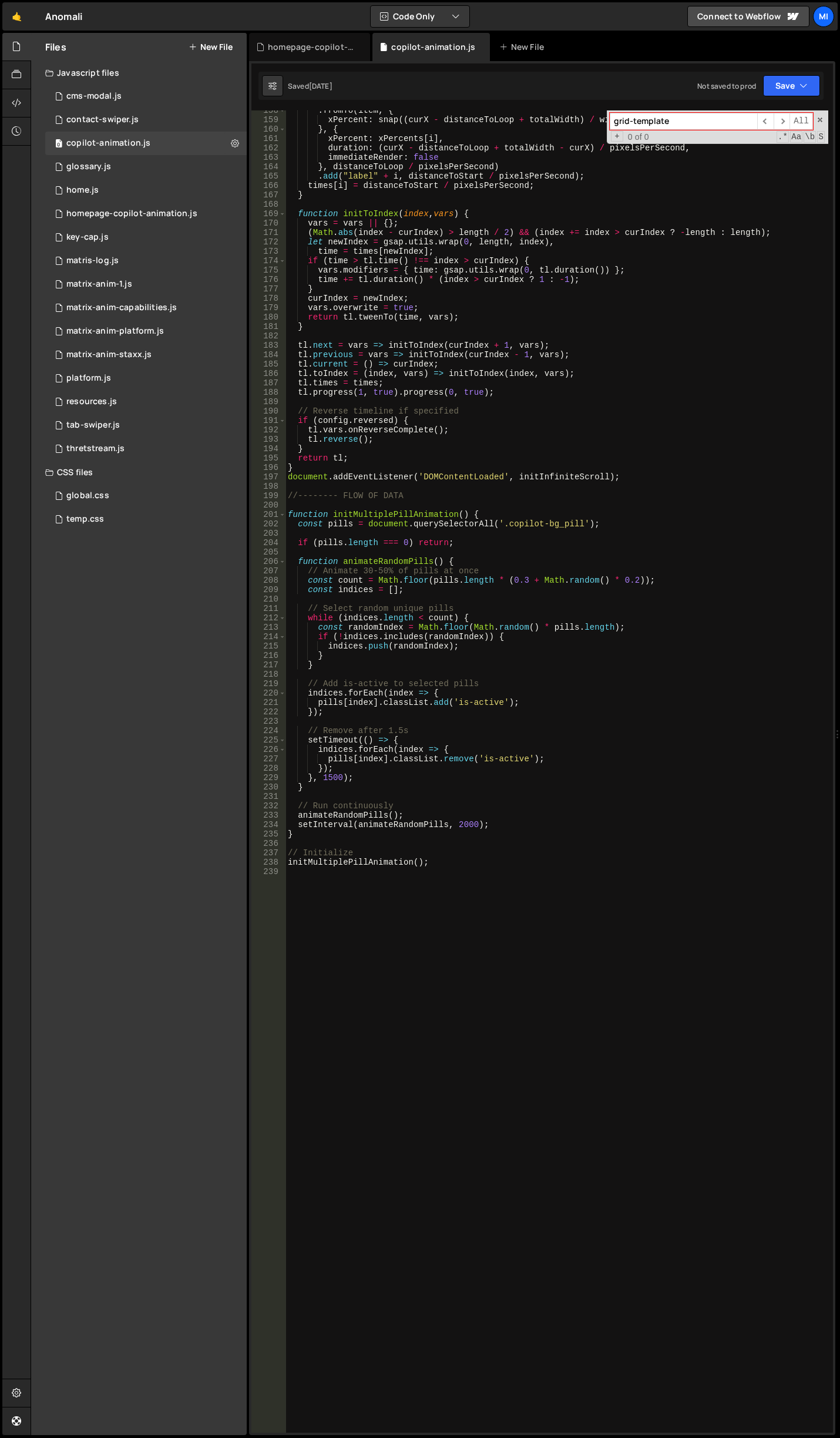
scroll to position [1581, 0]
